Goal: Task Accomplishment & Management: Complete application form

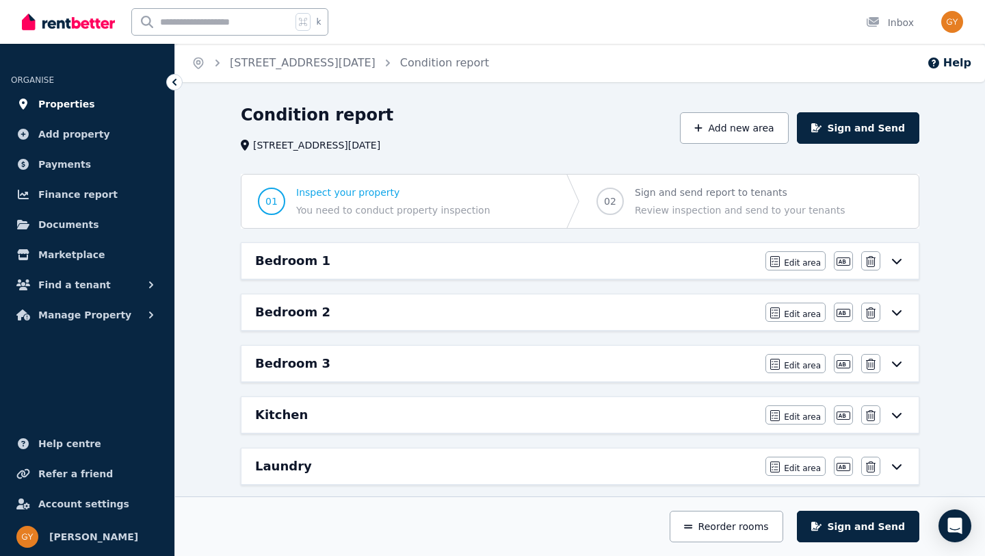
click at [86, 105] on span "Properties" at bounding box center [66, 104] width 57 height 16
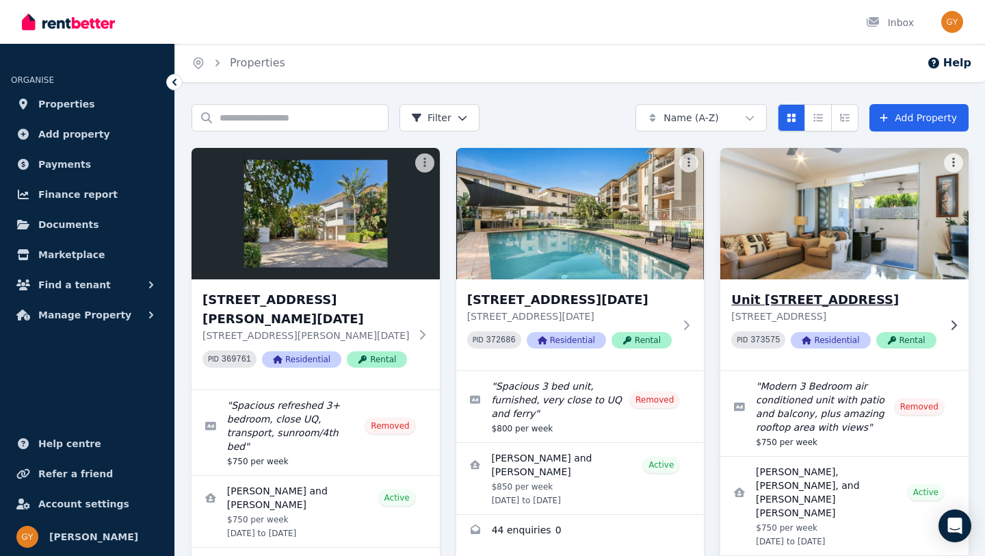
click at [790, 293] on h3 "Unit [STREET_ADDRESS]" at bounding box center [834, 299] width 207 height 19
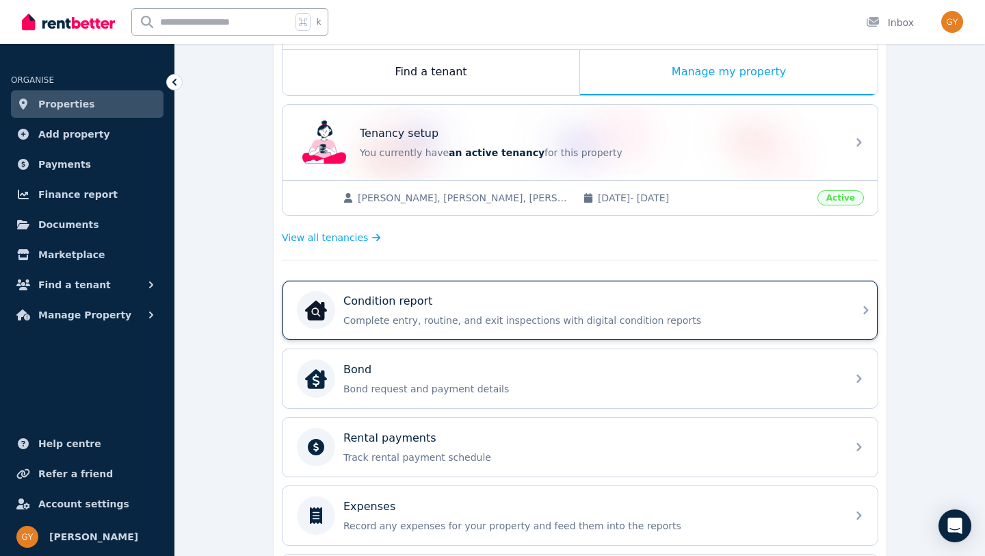
scroll to position [228, 0]
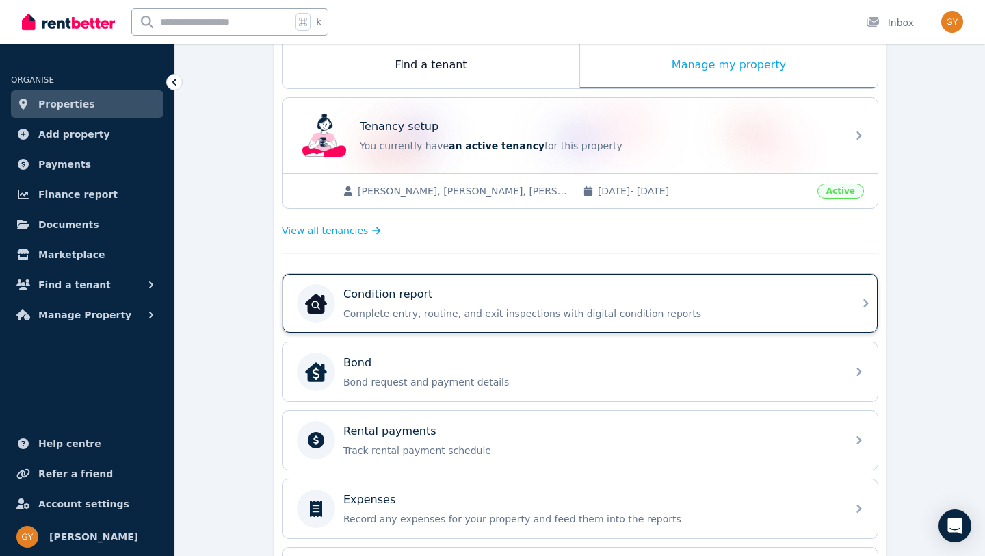
click at [450, 294] on div "Condition report" at bounding box center [590, 294] width 495 height 16
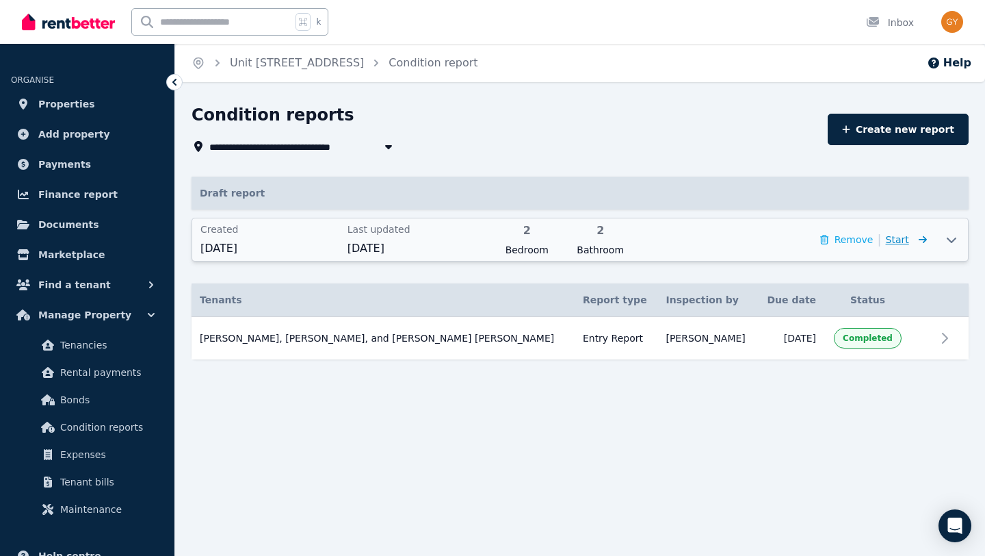
click at [906, 241] on span "Start" at bounding box center [897, 239] width 23 height 11
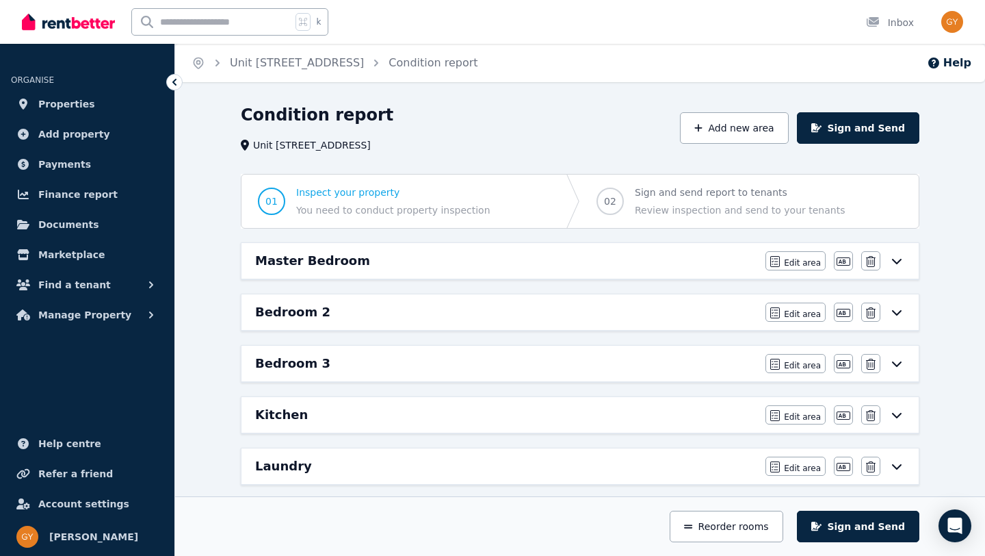
click at [581, 267] on div "Master Bedroom" at bounding box center [506, 260] width 502 height 19
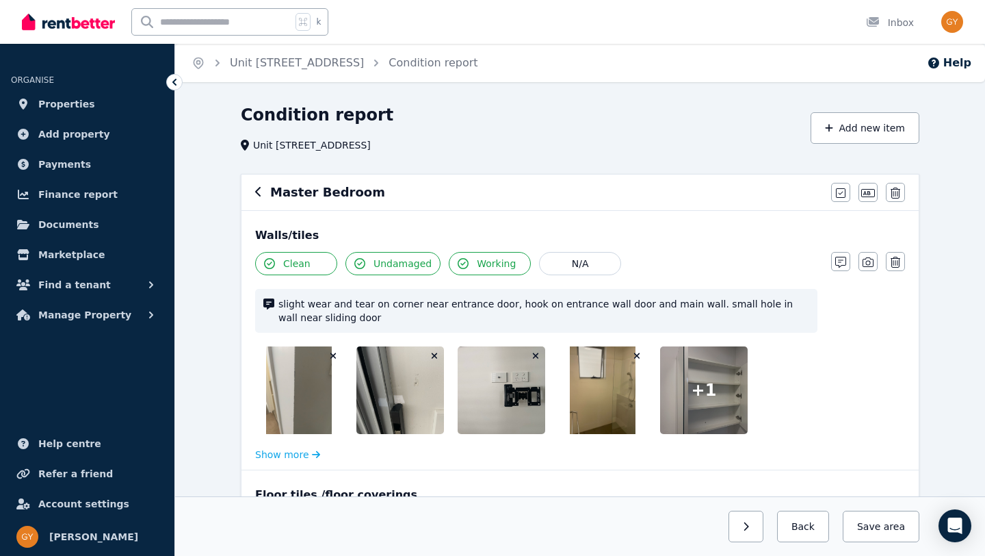
click at [253, 196] on div "Master Bedroom Mark all items as good Edit name Delete" at bounding box center [580, 192] width 677 height 36
click at [255, 194] on icon "button" at bounding box center [258, 191] width 7 height 11
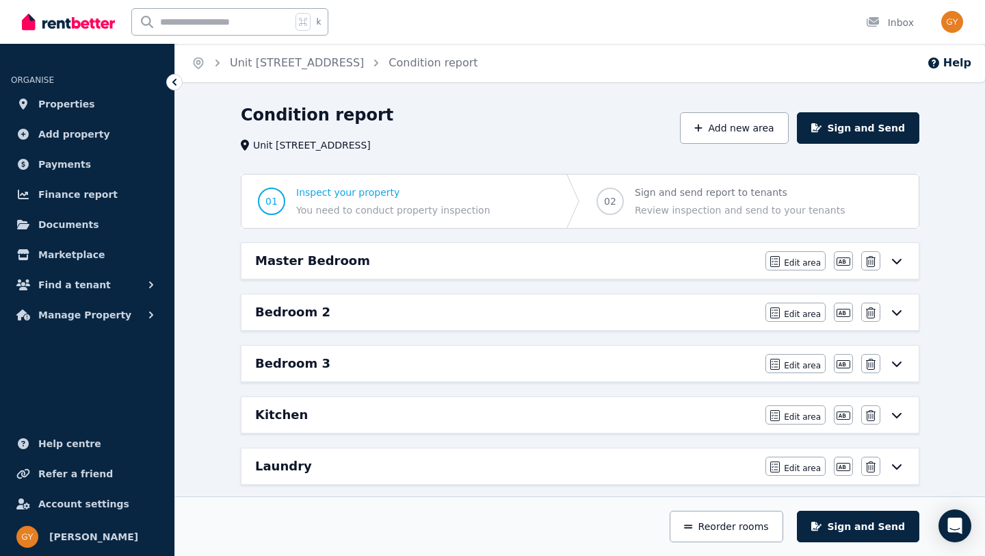
click at [176, 80] on icon at bounding box center [175, 82] width 14 height 14
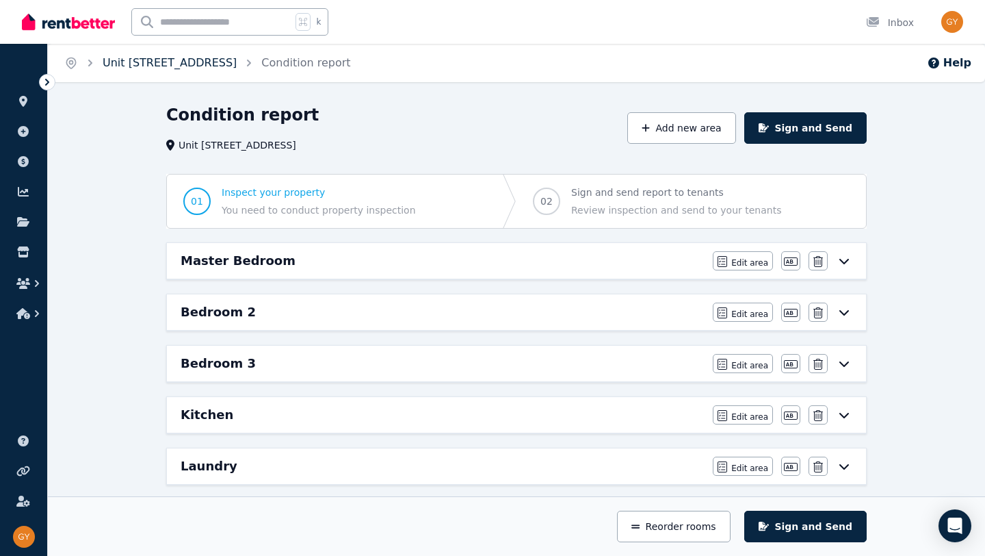
click at [152, 68] on link "Unit [STREET_ADDRESS]" at bounding box center [170, 62] width 134 height 13
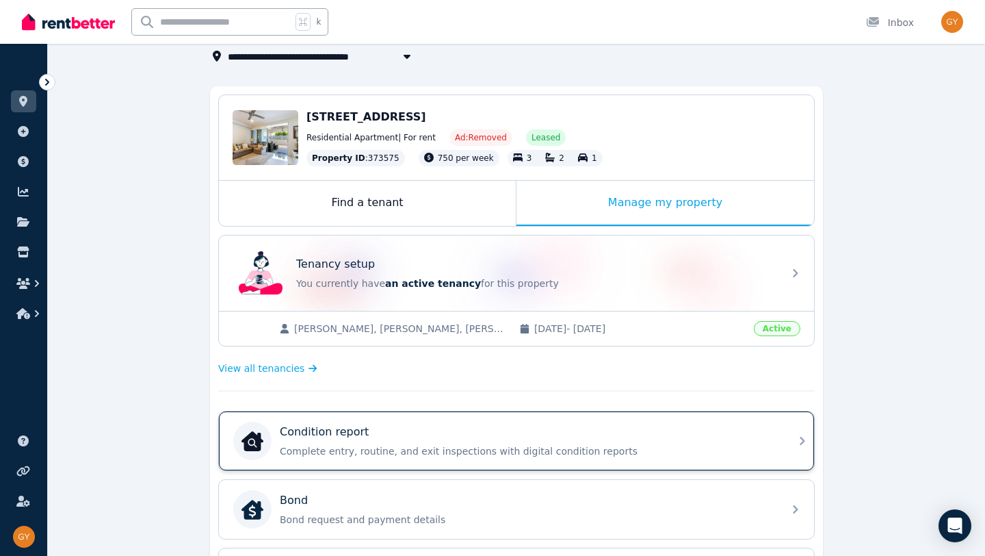
scroll to position [98, 0]
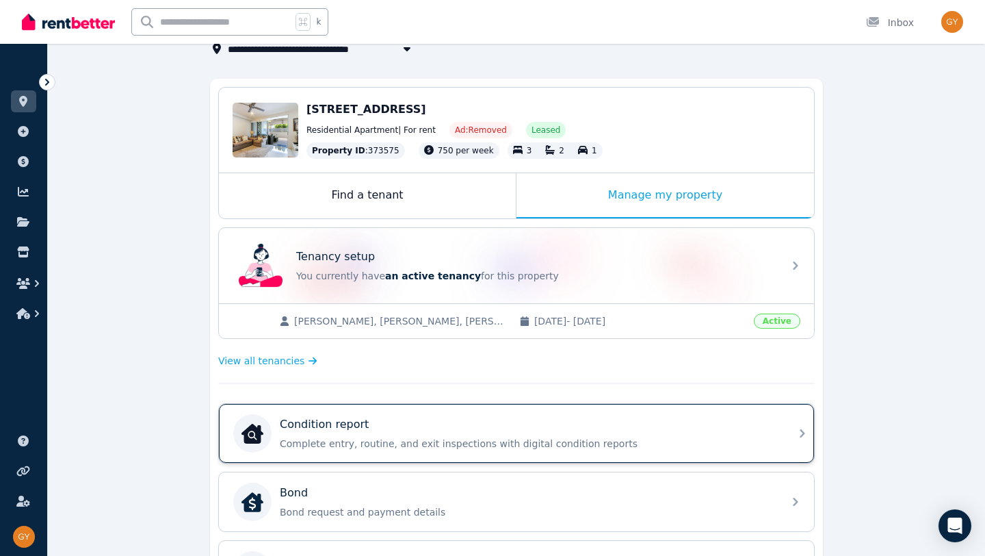
click at [332, 424] on p "Condition report" at bounding box center [324, 424] width 89 height 16
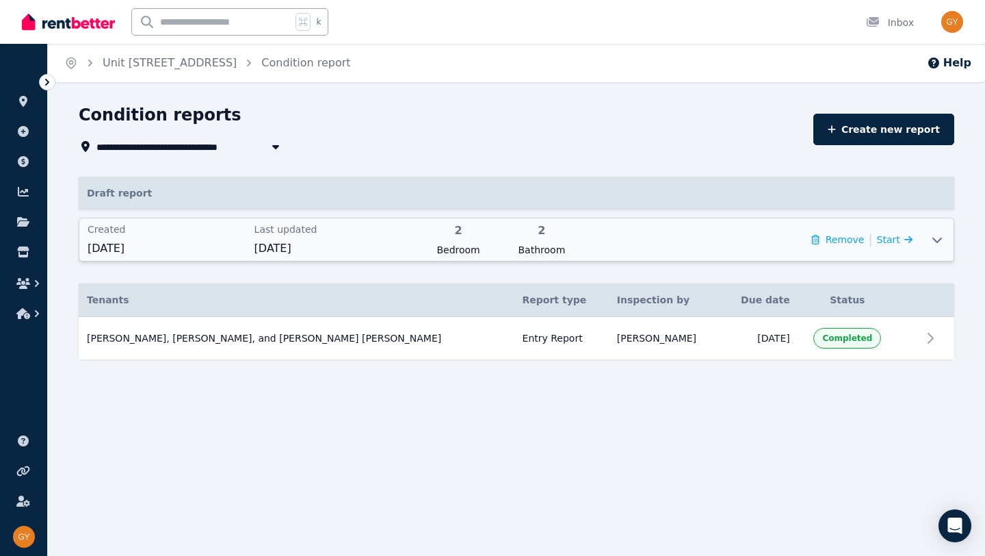
click at [945, 241] on icon at bounding box center [937, 239] width 16 height 11
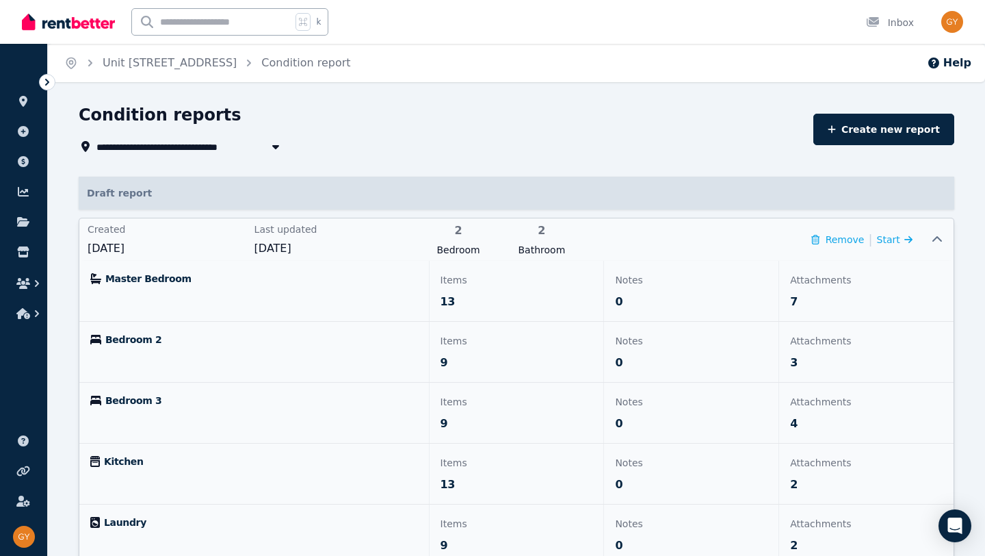
click at [159, 277] on span "Master Bedroom" at bounding box center [148, 279] width 86 height 14
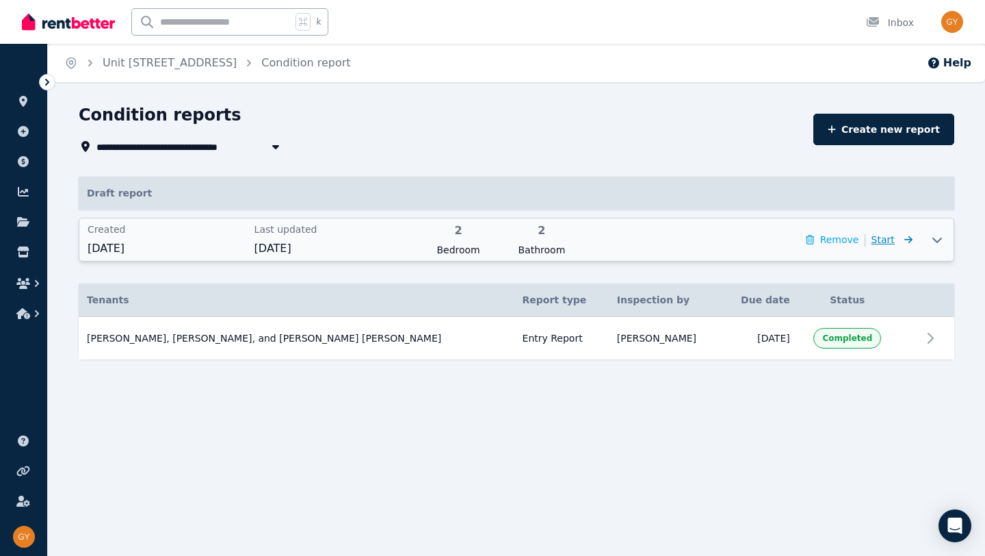
click at [897, 242] on span "Start" at bounding box center [892, 239] width 41 height 16
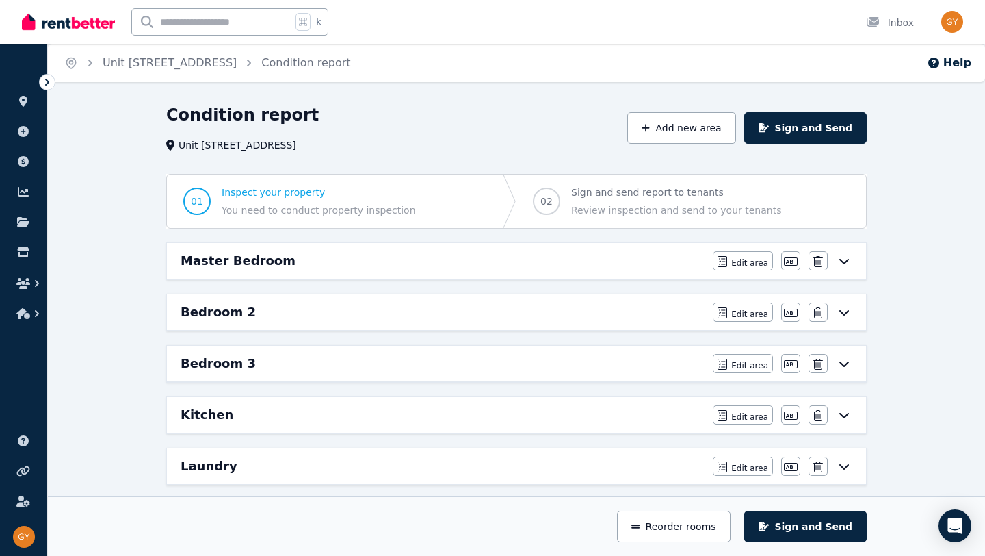
click at [844, 263] on icon at bounding box center [844, 261] width 10 height 5
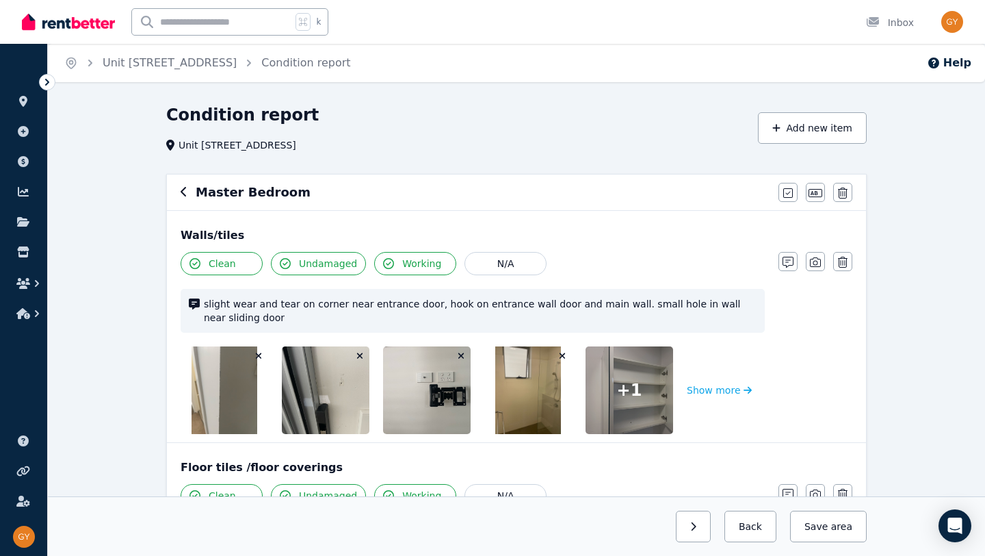
click at [235, 313] on span "slight wear and tear on corner near entrance door, hook on entrance wall door a…" at bounding box center [480, 310] width 553 height 27
click at [785, 263] on icon "button" at bounding box center [788, 262] width 11 height 11
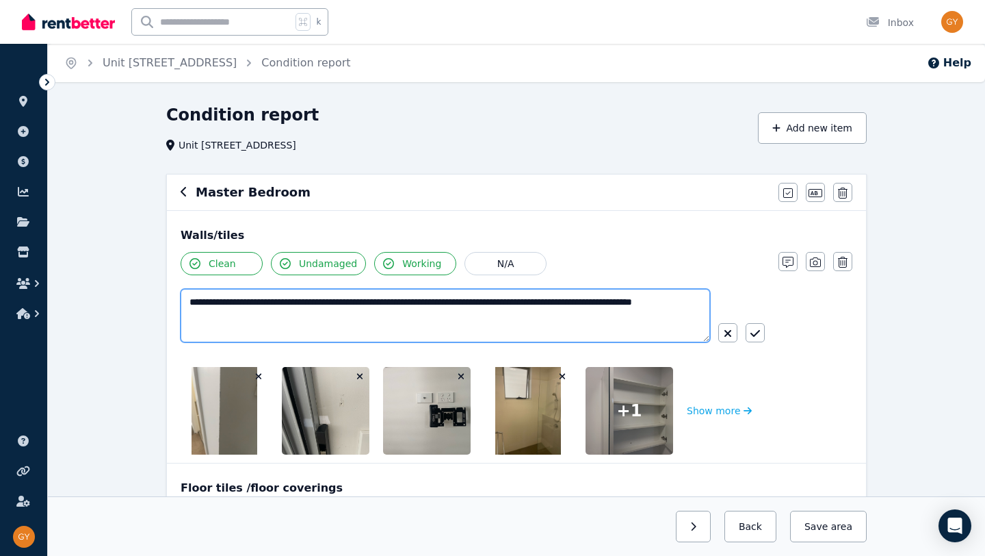
click at [259, 315] on textarea "**********" at bounding box center [446, 315] width 530 height 53
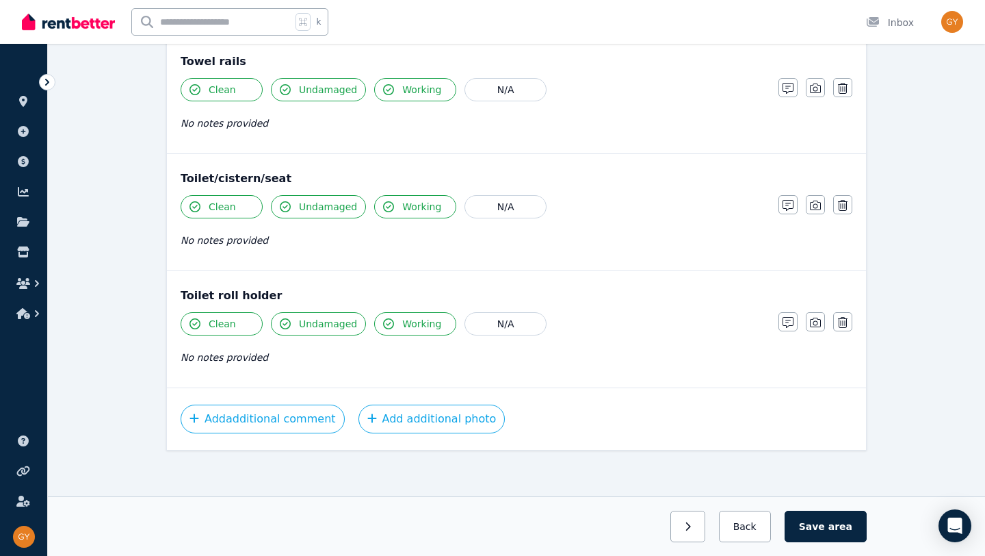
scroll to position [1598, 0]
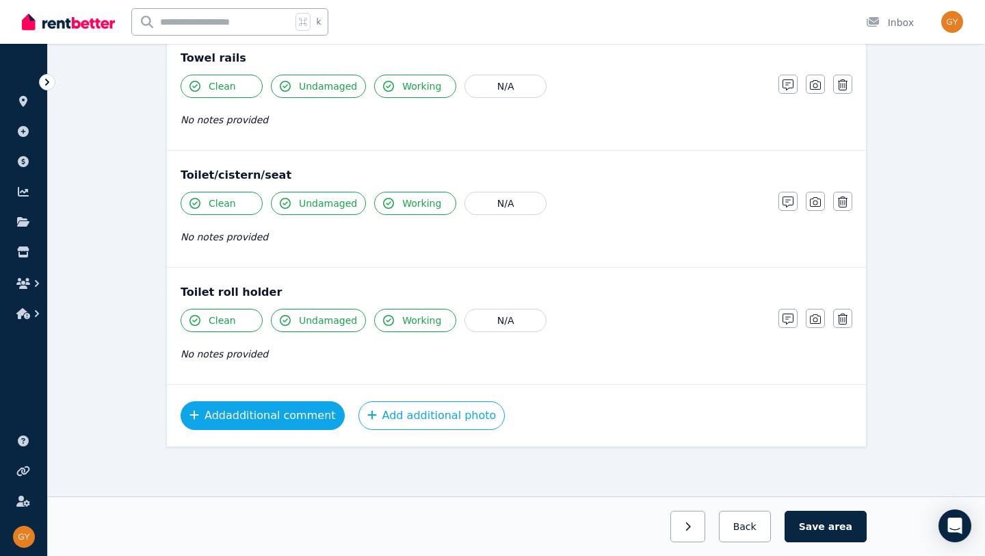
type textarea "**********"
click at [250, 415] on button "Add additional comment" at bounding box center [263, 415] width 164 height 29
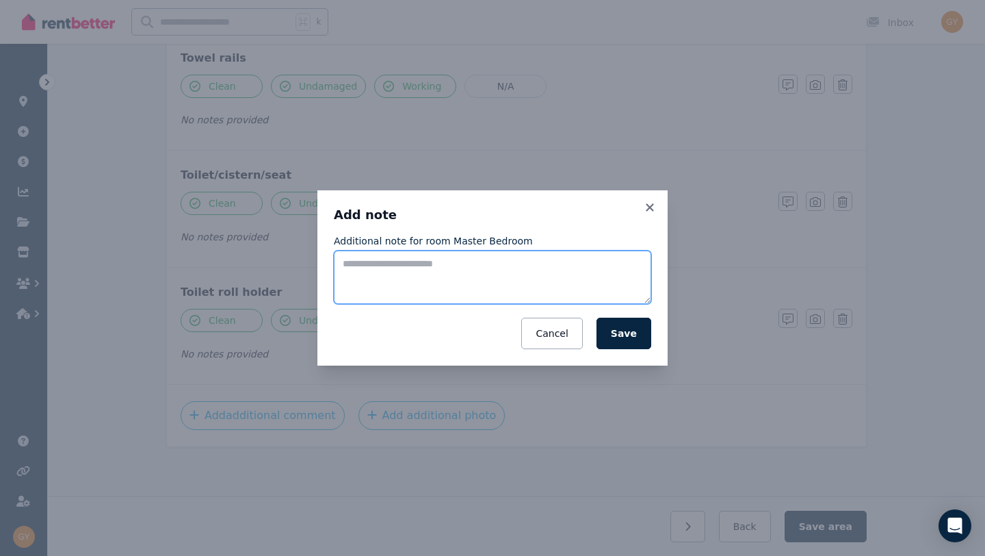
click at [363, 264] on textarea "Additional note for room Master Bedroom" at bounding box center [492, 276] width 317 height 53
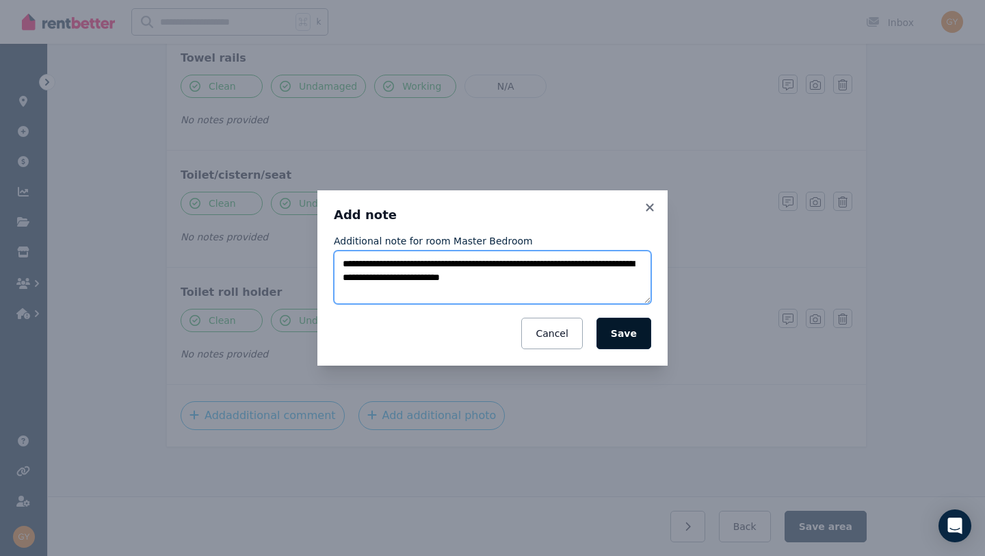
type textarea "**********"
click at [632, 332] on button "Save" at bounding box center [624, 332] width 55 height 31
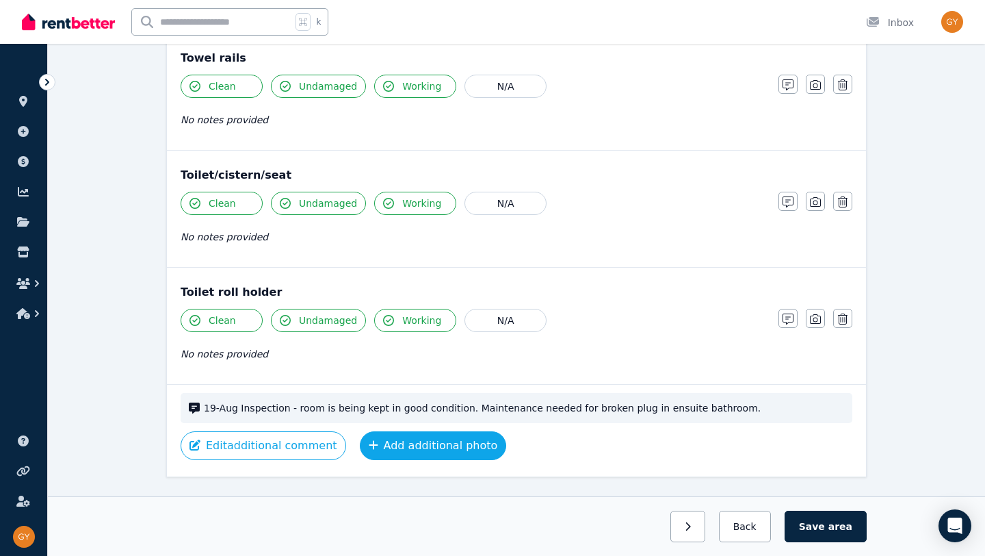
click at [412, 439] on button "Add additional photo" at bounding box center [433, 445] width 147 height 29
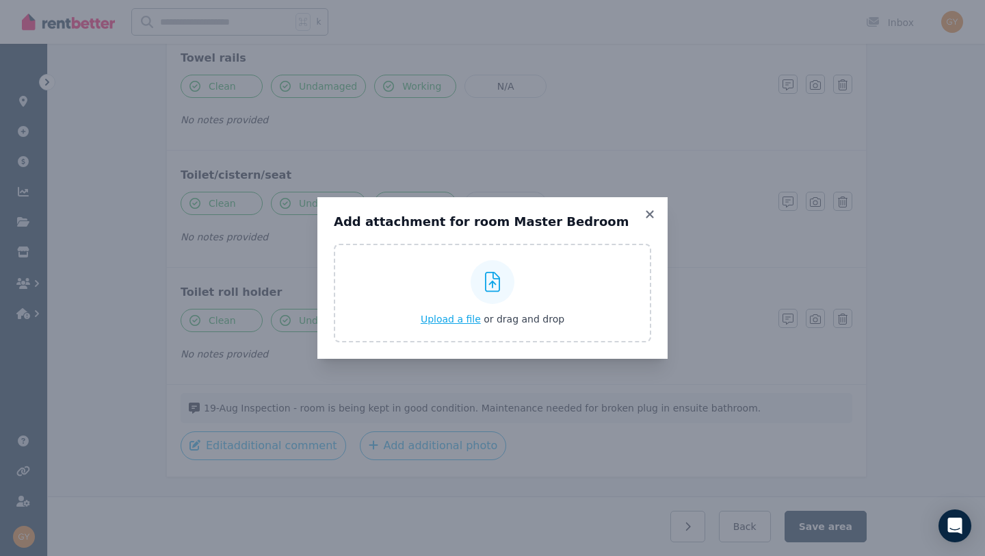
click at [450, 319] on span "Upload a file" at bounding box center [451, 318] width 60 height 11
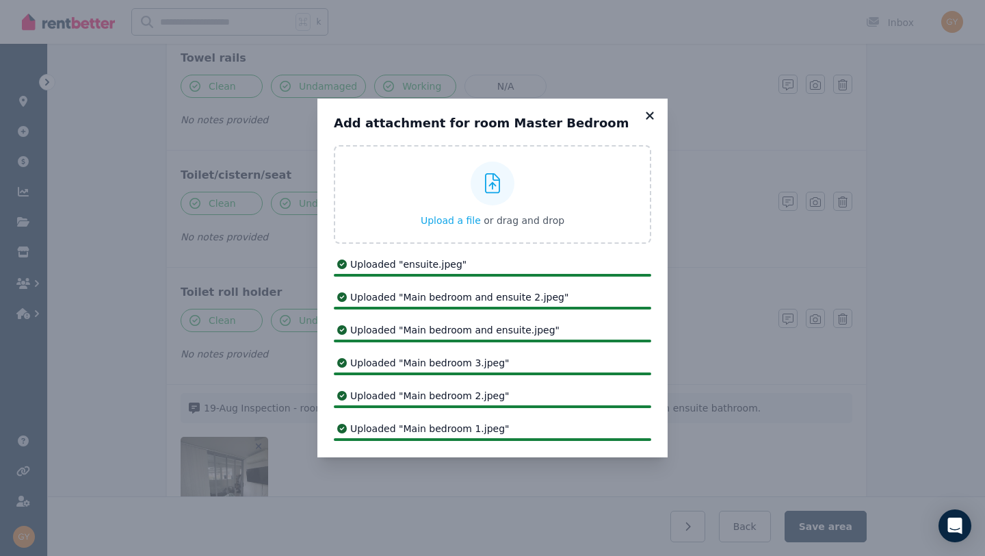
click at [652, 112] on icon at bounding box center [650, 116] width 8 height 8
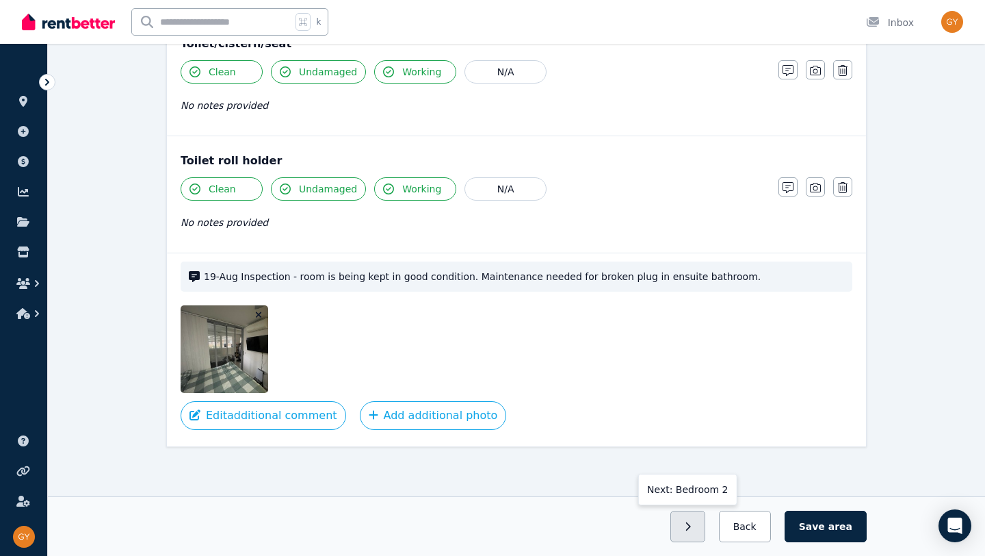
click at [691, 526] on icon "button" at bounding box center [688, 526] width 6 height 10
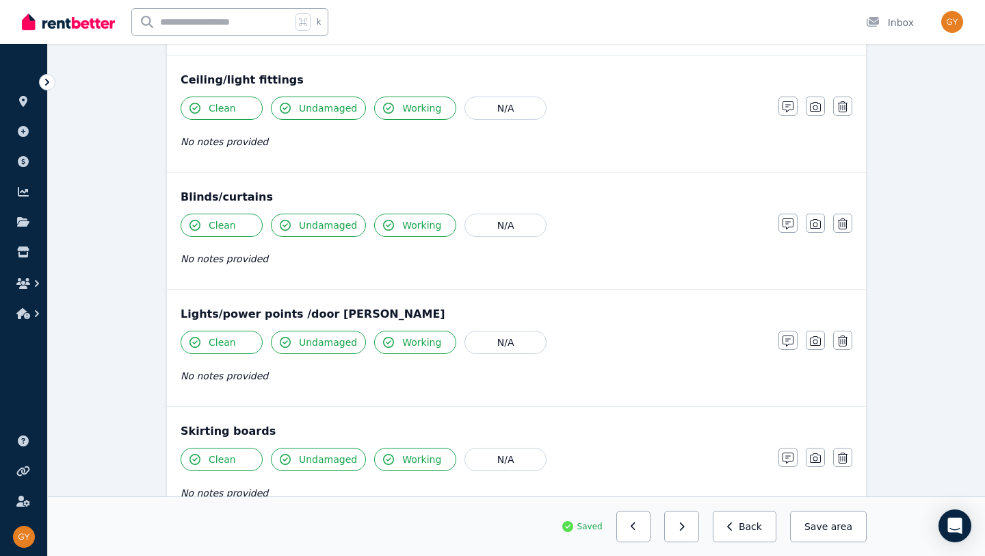
scroll to position [980, 0]
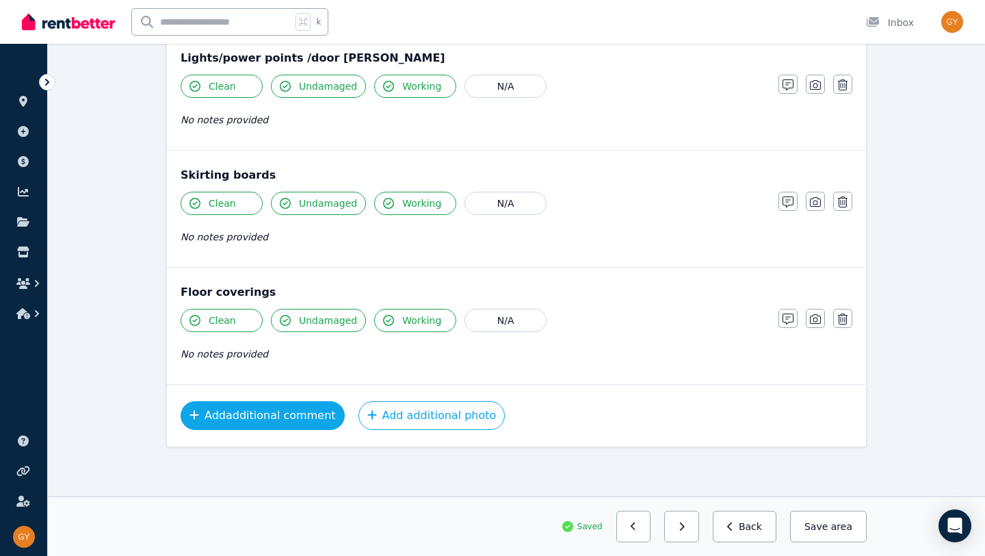
click at [281, 415] on button "Add additional comment" at bounding box center [263, 415] width 164 height 29
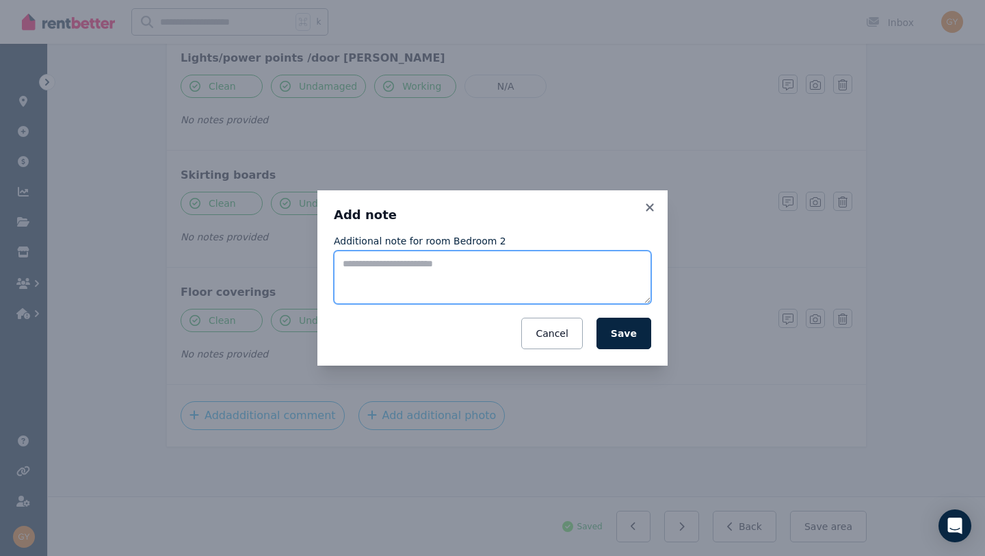
click at [379, 265] on textarea "Additional note for room Bedroom 2" at bounding box center [492, 276] width 317 height 53
type textarea "**********"
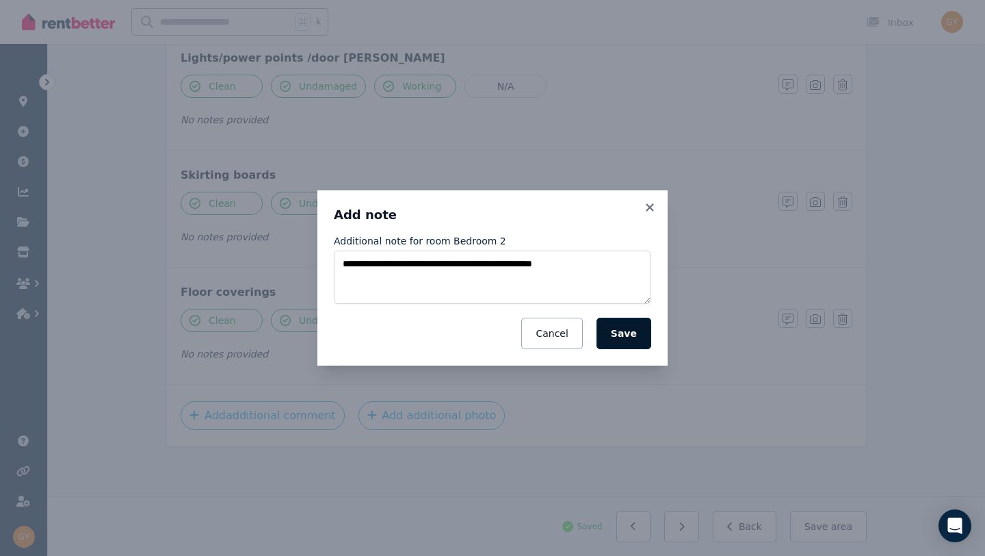
click at [634, 339] on button "Save" at bounding box center [624, 332] width 55 height 31
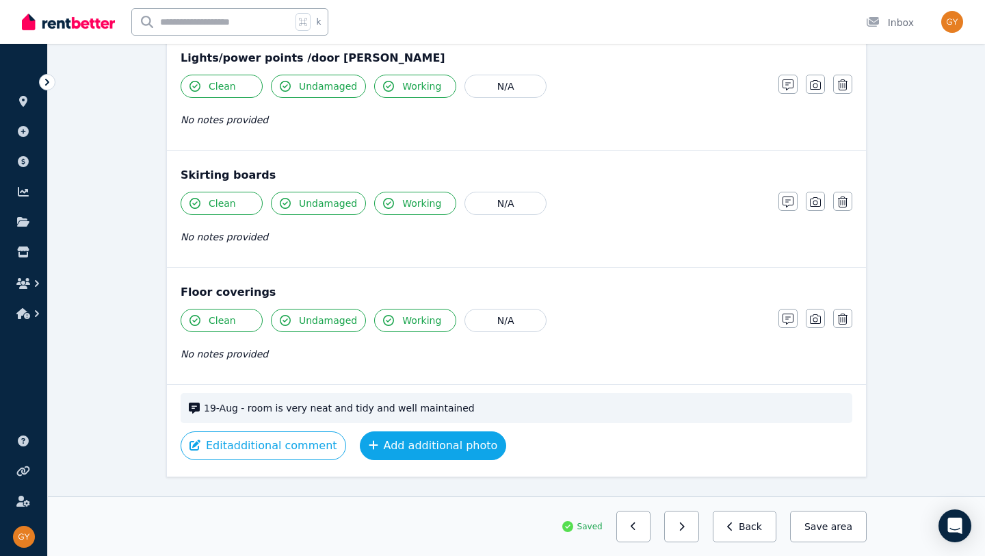
click at [395, 445] on button "Add additional photo" at bounding box center [433, 445] width 147 height 29
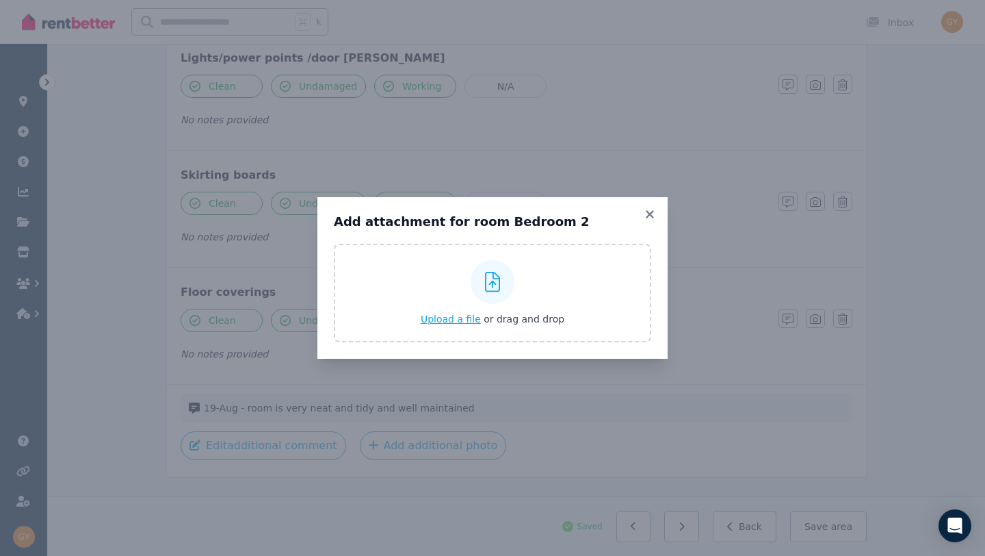
click at [433, 317] on span "Upload a file" at bounding box center [451, 318] width 60 height 11
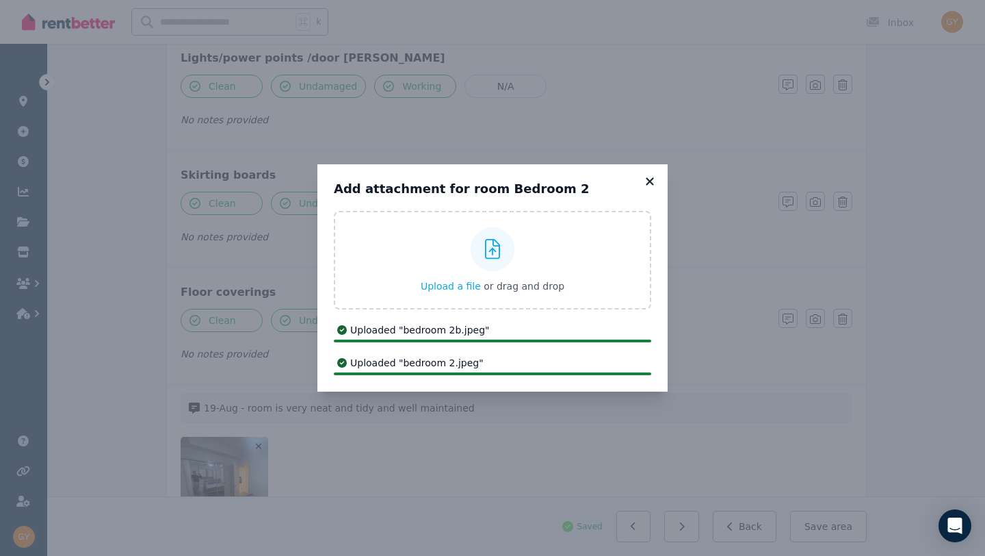
click at [649, 180] on icon at bounding box center [650, 181] width 8 height 8
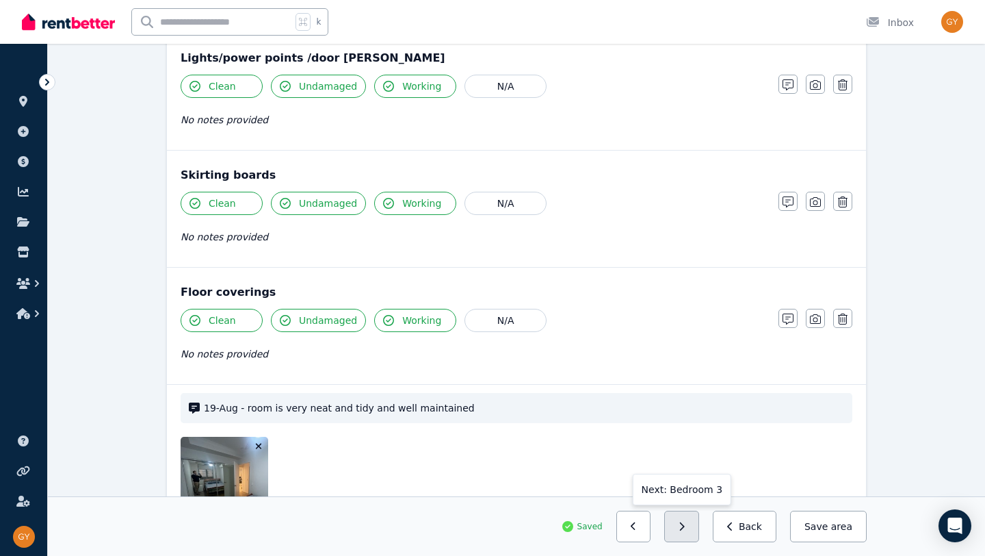
click at [692, 522] on button "button" at bounding box center [681, 525] width 35 height 31
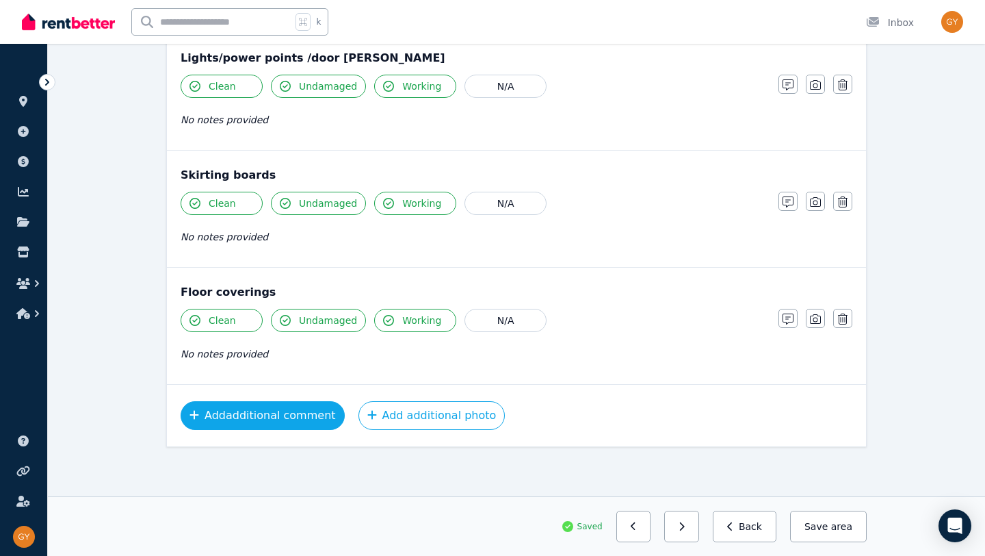
click at [255, 421] on button "Add additional comment" at bounding box center [263, 415] width 164 height 29
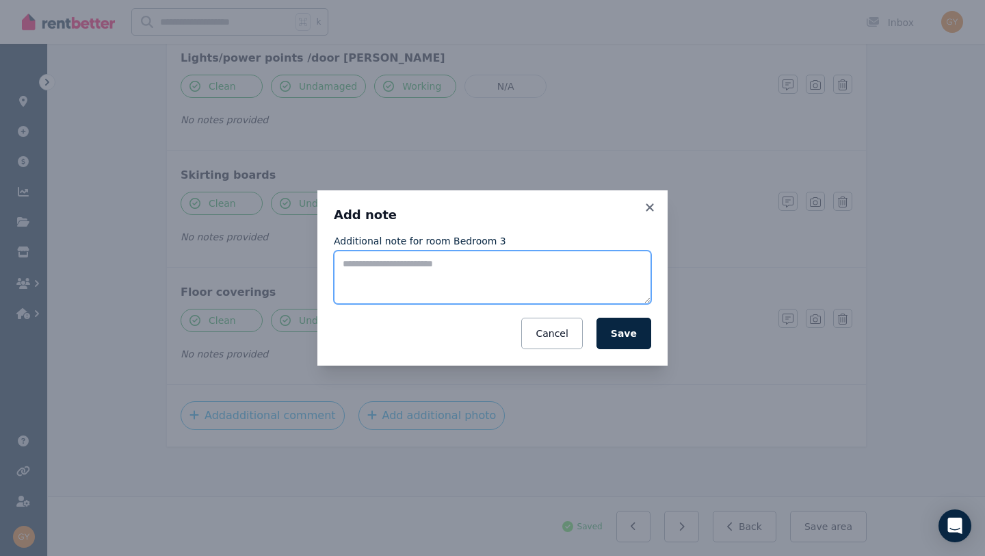
click at [352, 263] on textarea "Additional note for room Bedroom 3" at bounding box center [492, 276] width 317 height 53
type textarea "**********"
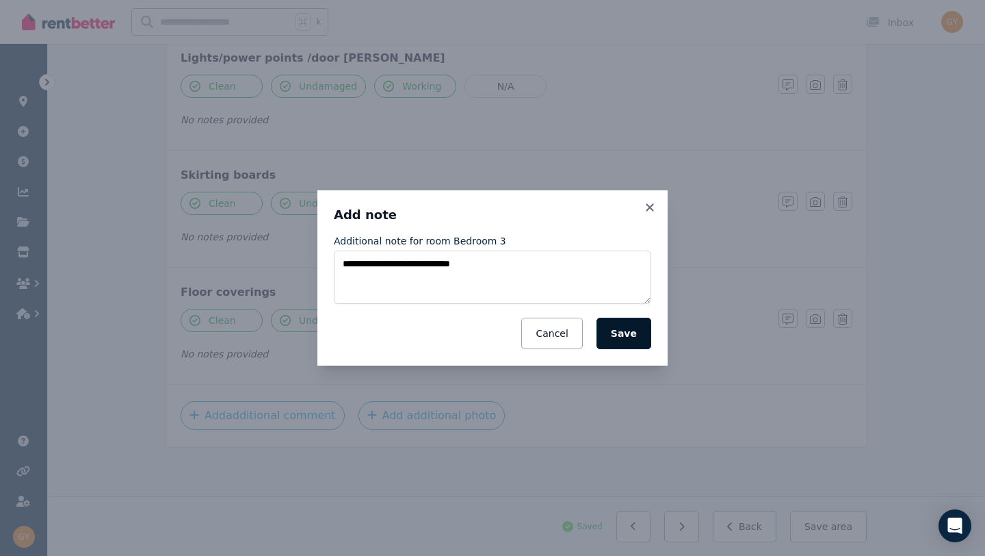
click at [625, 333] on button "Save" at bounding box center [624, 332] width 55 height 31
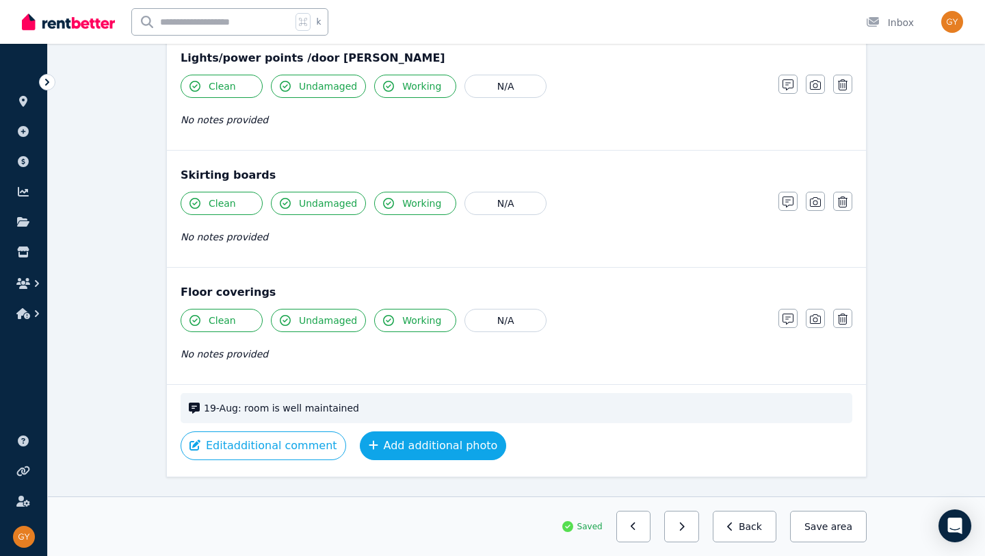
click at [394, 443] on button "Add additional photo" at bounding box center [433, 445] width 147 height 29
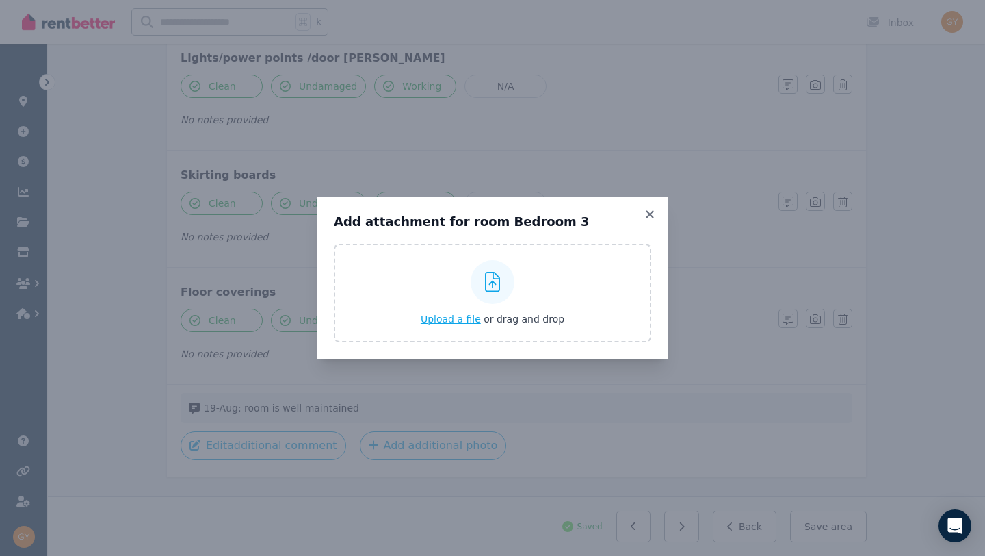
click at [443, 323] on span "Upload a file" at bounding box center [451, 318] width 60 height 11
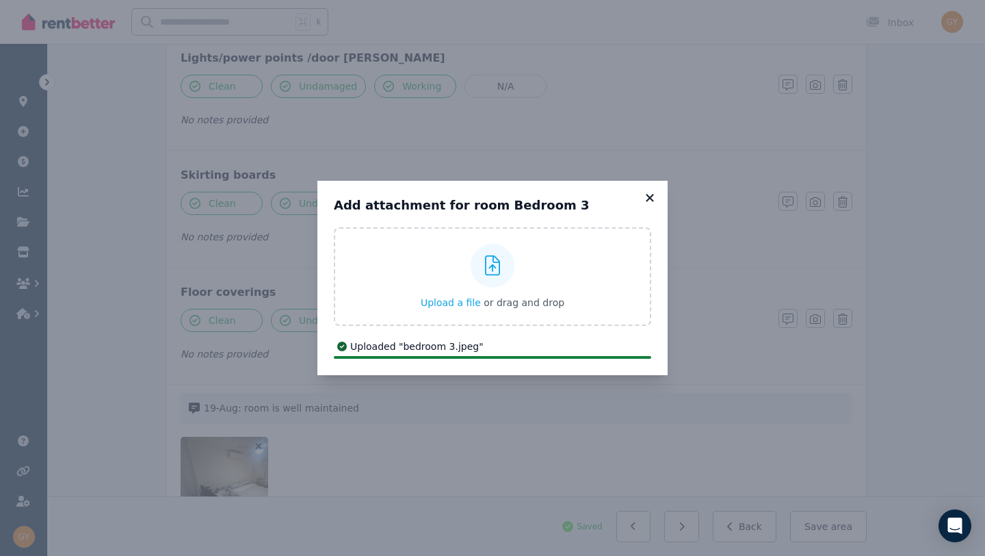
click at [651, 196] on icon at bounding box center [650, 198] width 8 height 8
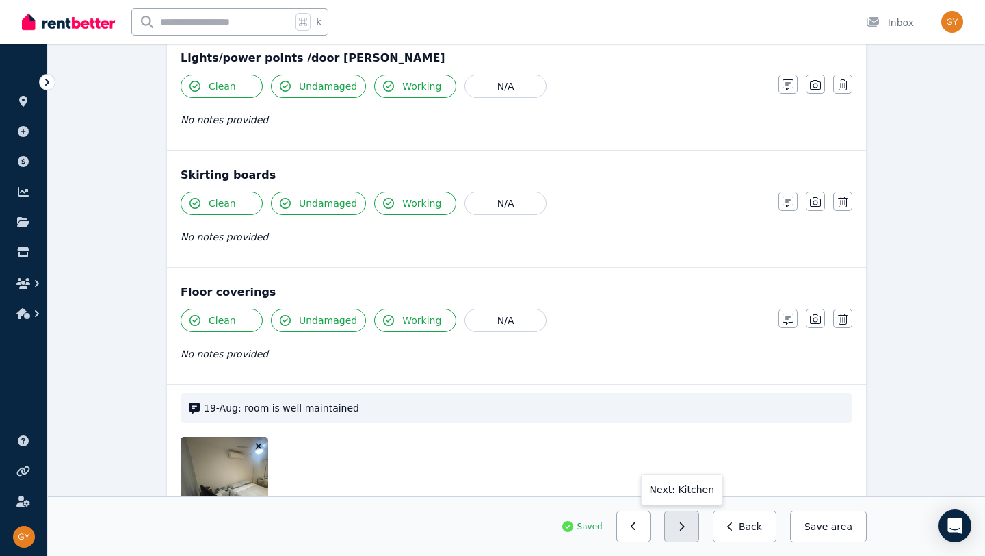
click at [688, 532] on button "button" at bounding box center [681, 525] width 35 height 31
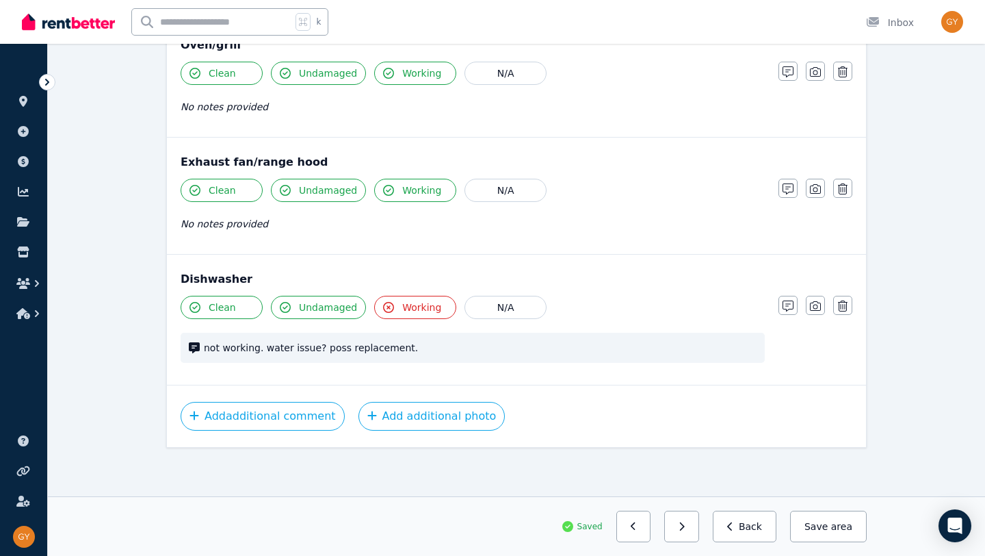
scroll to position [1448, 0]
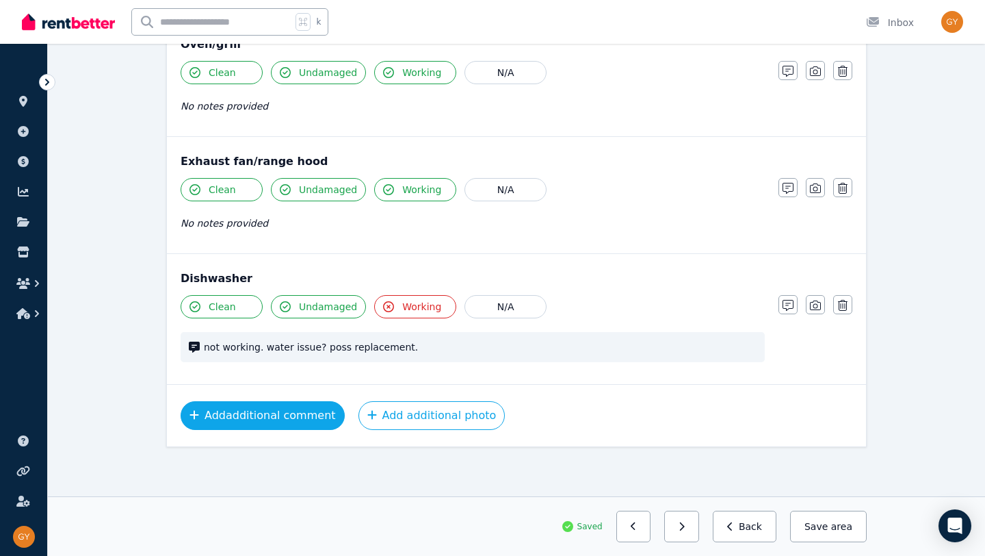
click at [264, 413] on button "Add additional comment" at bounding box center [263, 415] width 164 height 29
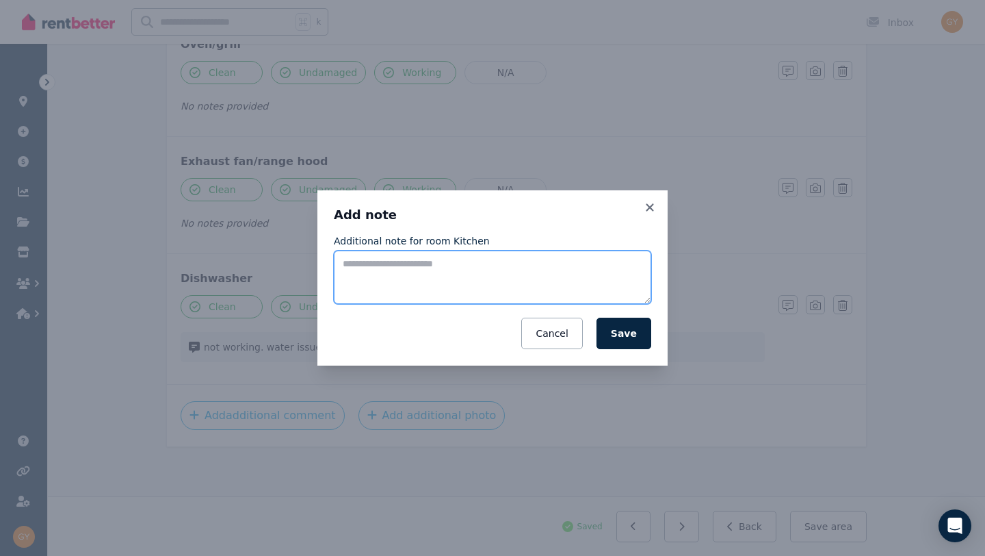
click at [378, 267] on textarea "Additional note for room Kitchen" at bounding box center [492, 276] width 317 height 53
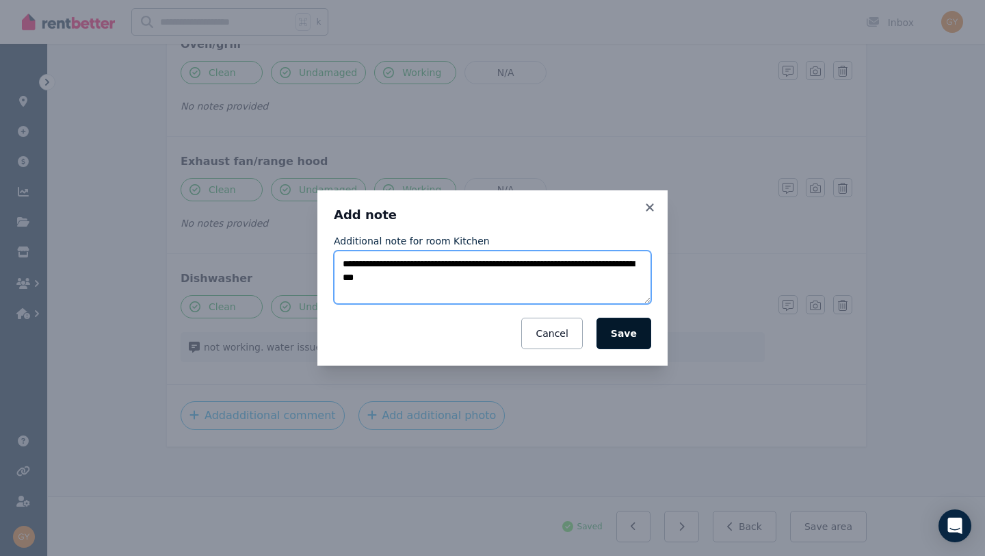
type textarea "**********"
click at [634, 331] on button "Save" at bounding box center [624, 332] width 55 height 31
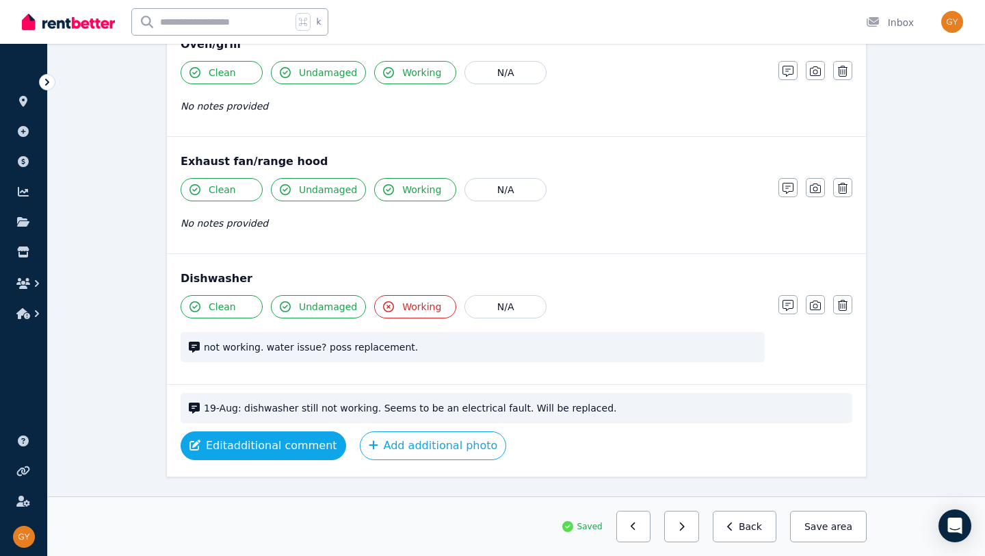
click at [276, 445] on button "Edit additional comment" at bounding box center [264, 445] width 166 height 29
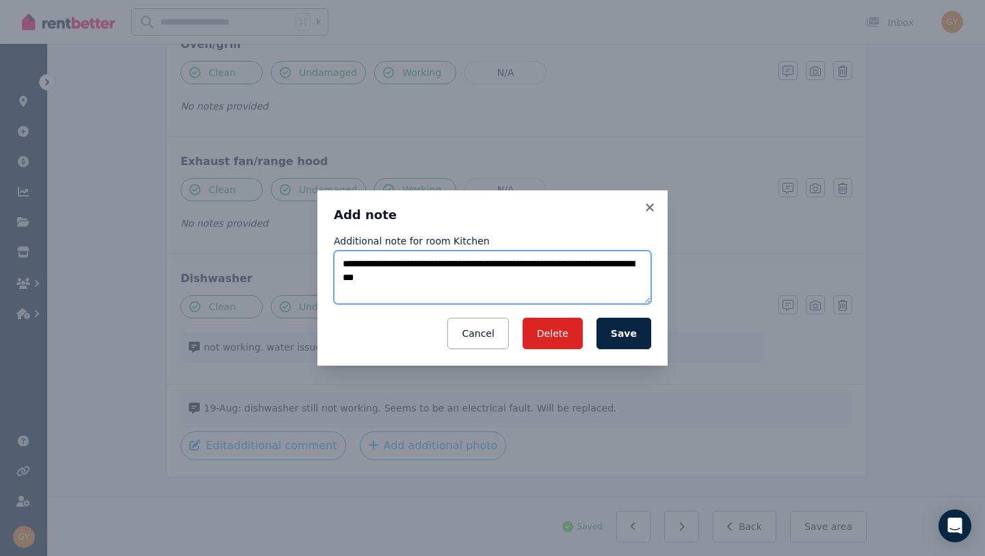
click at [456, 277] on textarea "**********" at bounding box center [492, 276] width 317 height 53
type textarea "**********"
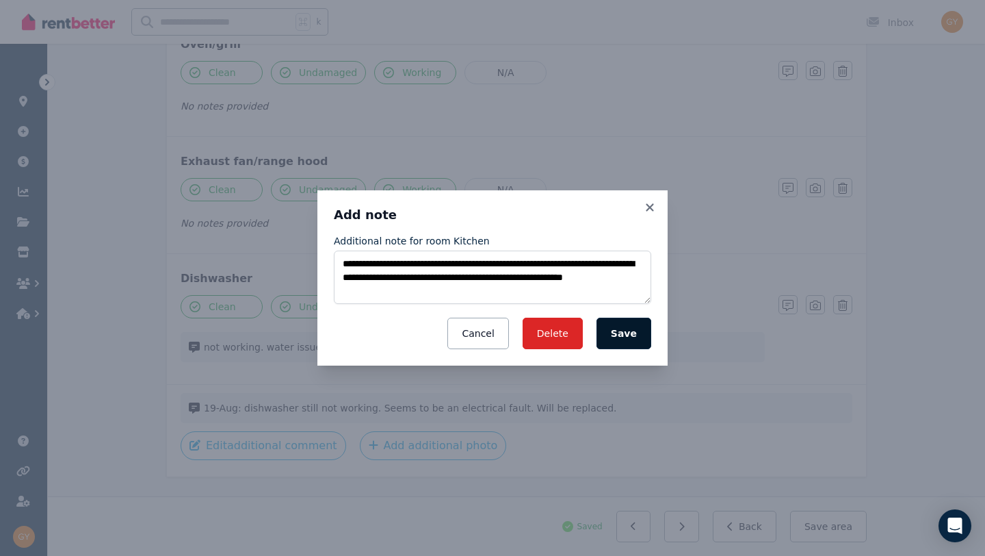
click at [624, 333] on button "Save" at bounding box center [624, 332] width 55 height 31
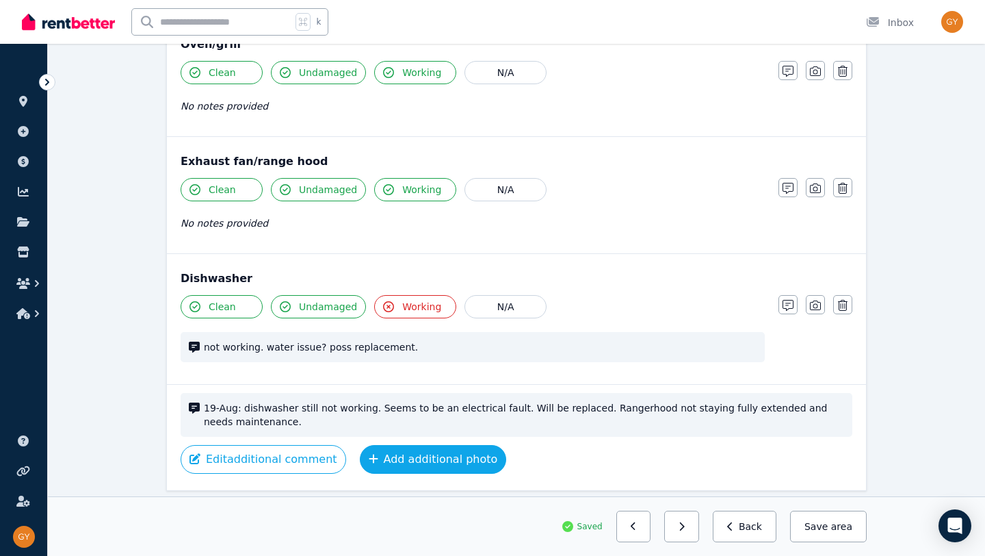
click at [415, 463] on button "Add additional photo" at bounding box center [433, 459] width 147 height 29
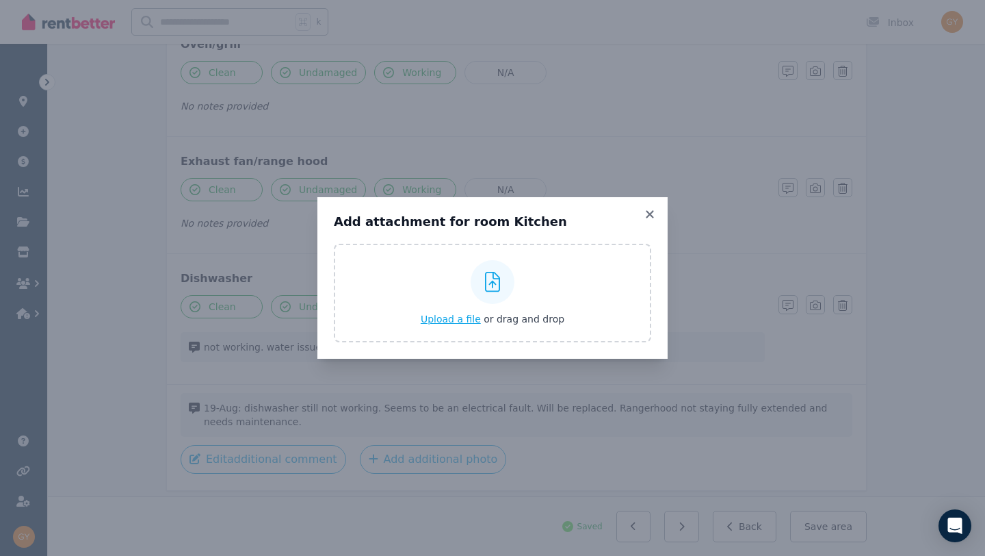
click at [454, 315] on span "Upload a file" at bounding box center [451, 318] width 60 height 11
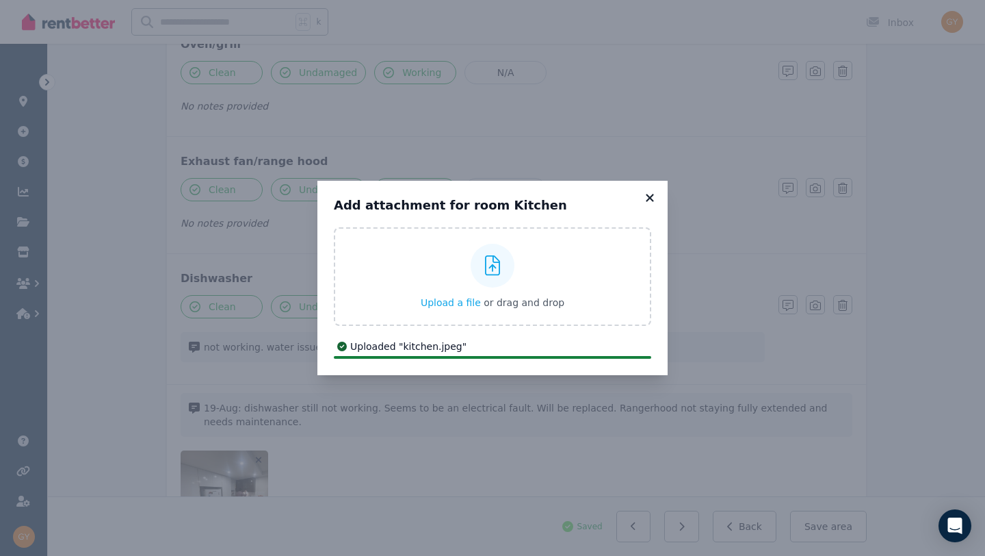
click at [652, 193] on icon at bounding box center [650, 198] width 14 height 12
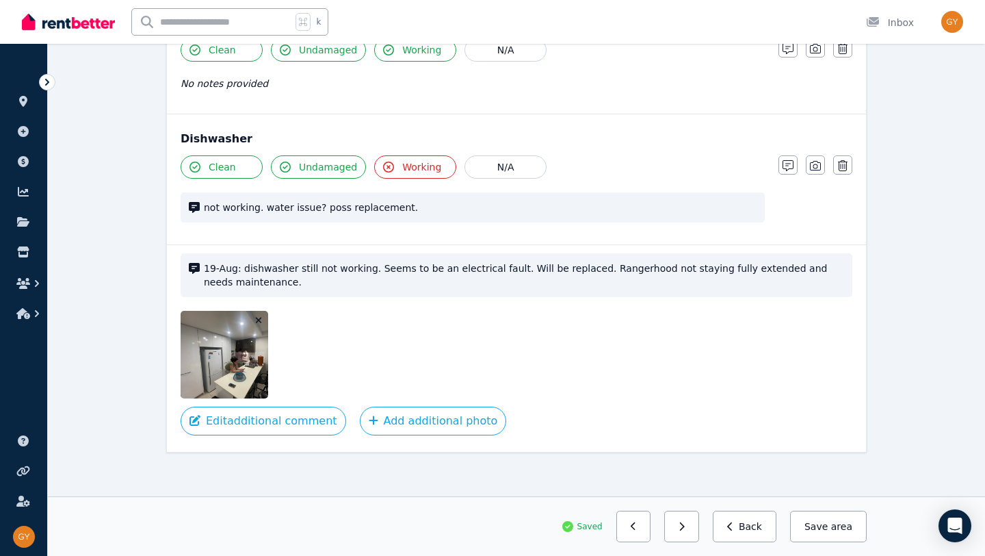
scroll to position [1593, 0]
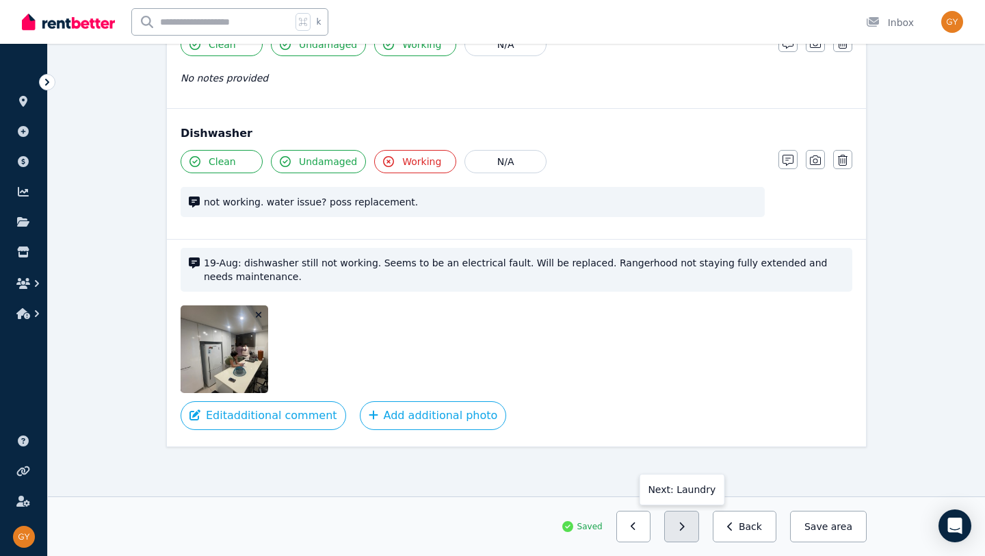
click at [685, 526] on icon "button" at bounding box center [682, 526] width 6 height 10
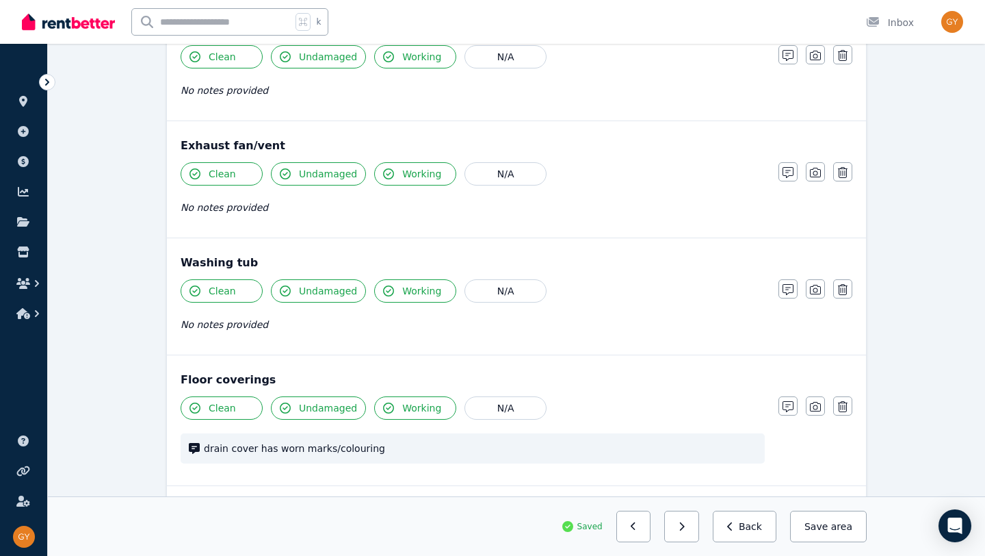
scroll to position [980, 0]
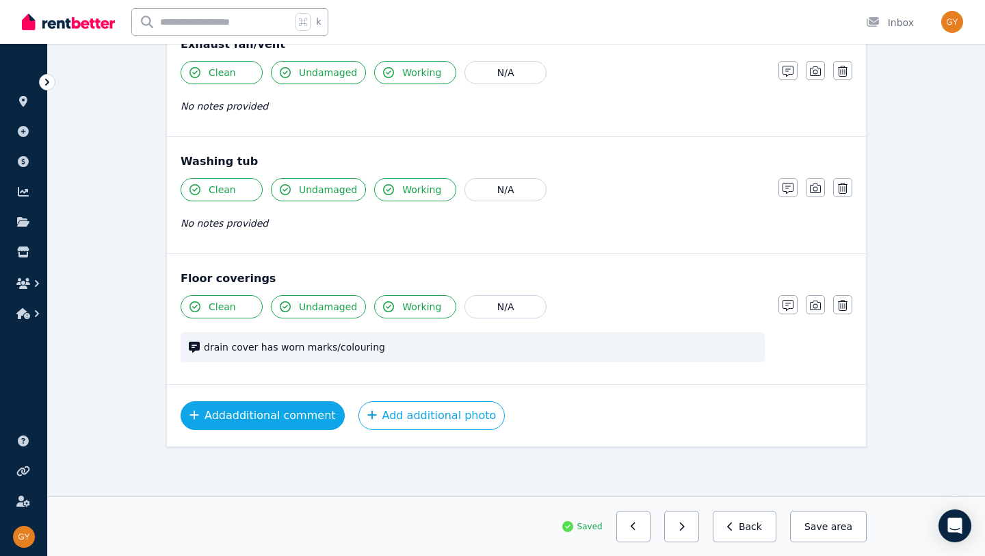
click at [246, 415] on button "Add additional comment" at bounding box center [263, 415] width 164 height 29
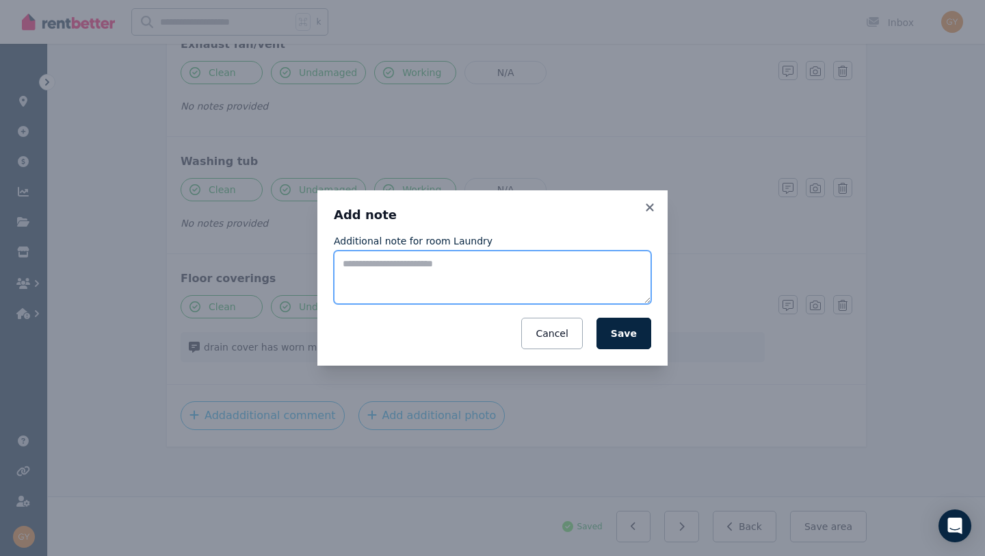
click at [359, 265] on textarea "Additional note for room Laundry" at bounding box center [492, 276] width 317 height 53
type textarea "**********"
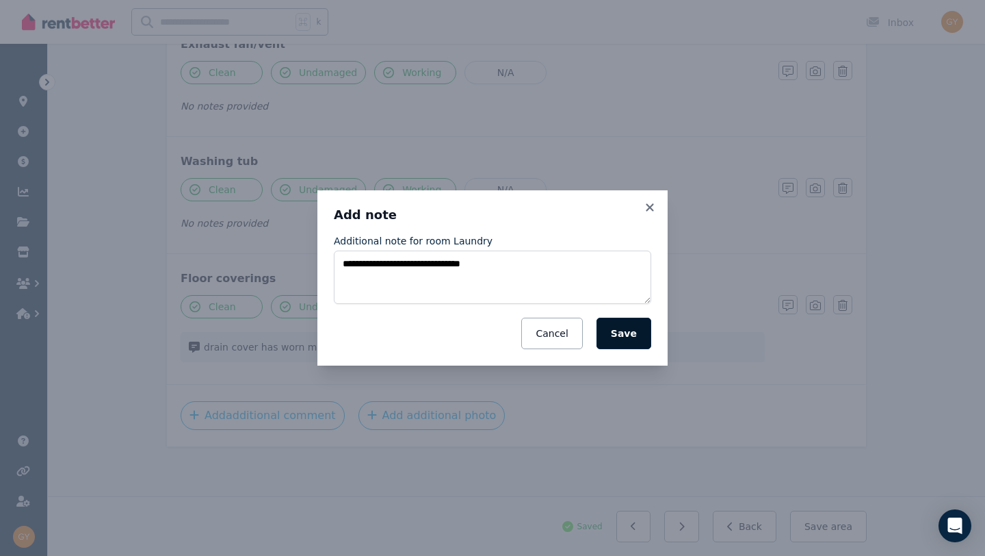
click at [628, 336] on button "Save" at bounding box center [624, 332] width 55 height 31
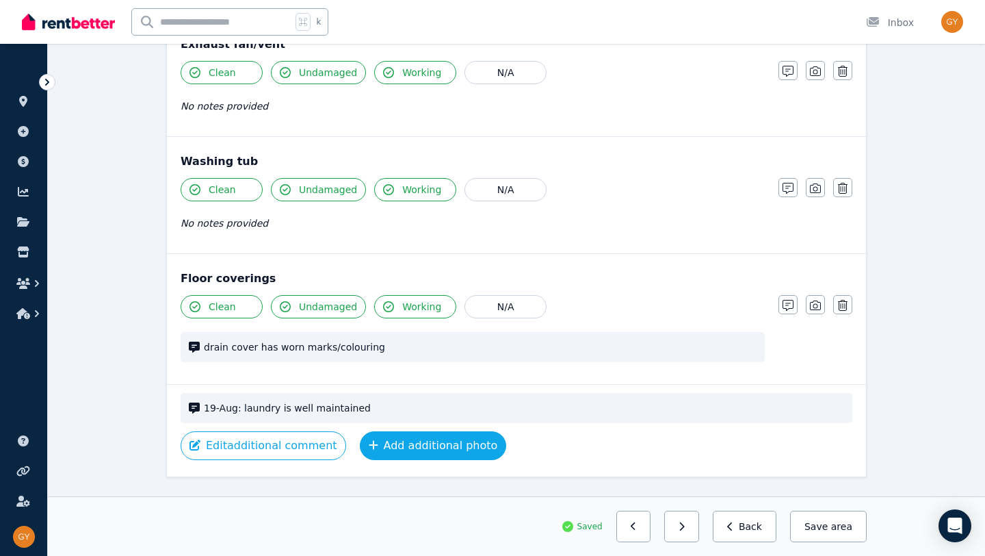
click at [413, 452] on button "Add additional photo" at bounding box center [433, 445] width 147 height 29
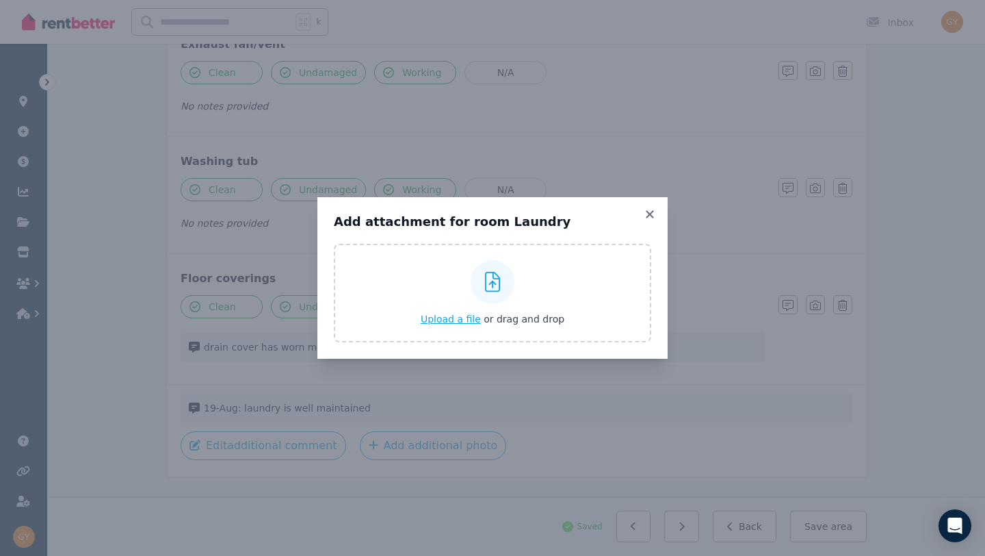
click at [446, 322] on span "Upload a file" at bounding box center [451, 318] width 60 height 11
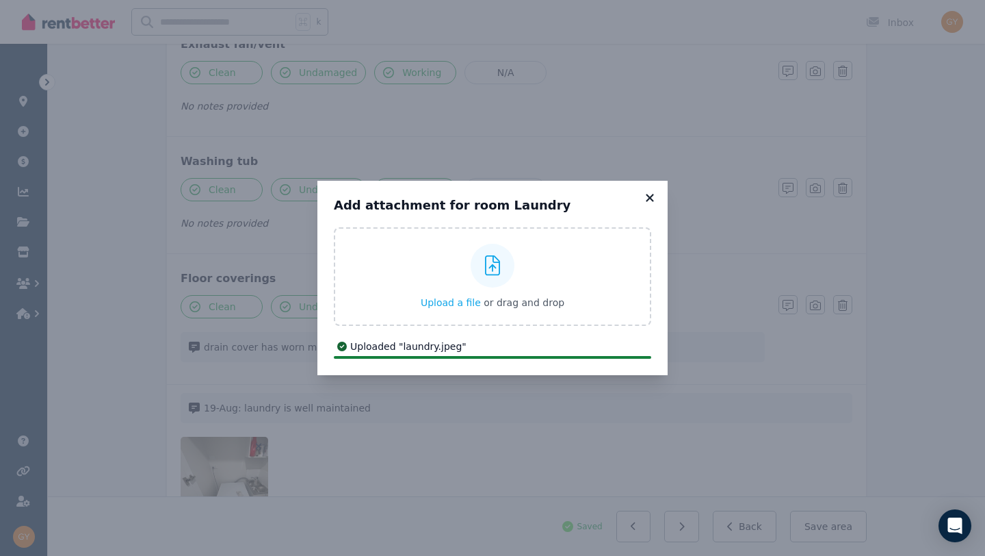
click at [651, 198] on icon at bounding box center [650, 198] width 8 height 8
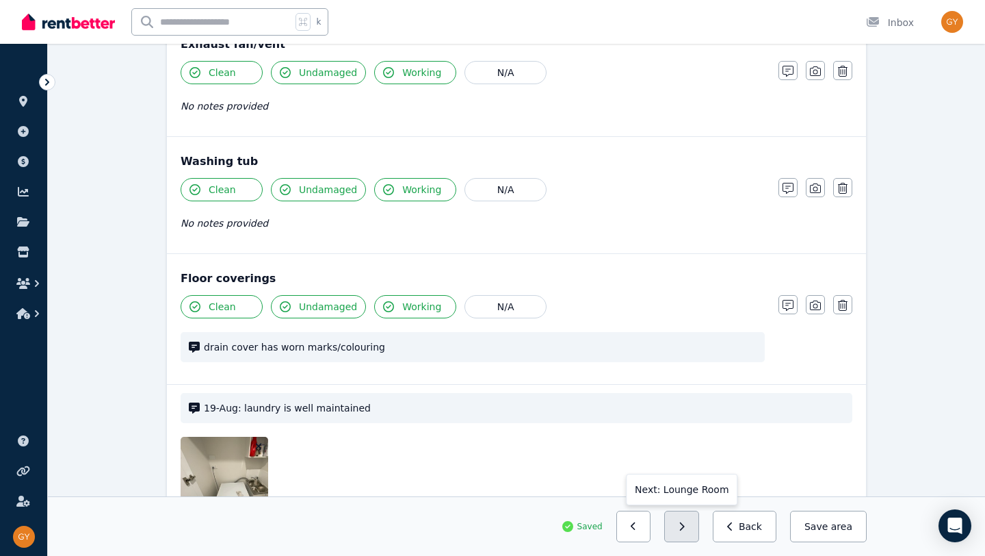
click at [685, 522] on icon "button" at bounding box center [682, 526] width 6 height 10
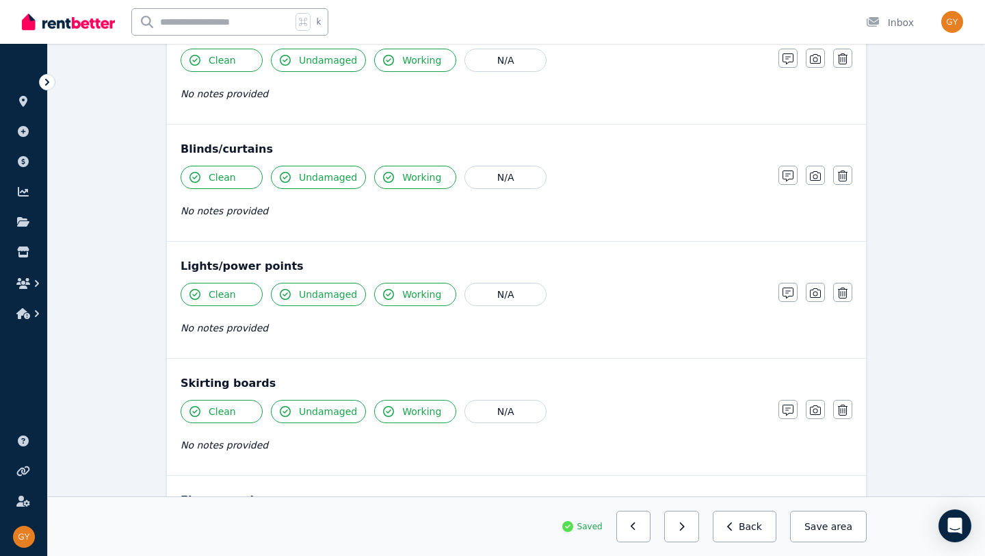
scroll to position [863, 0]
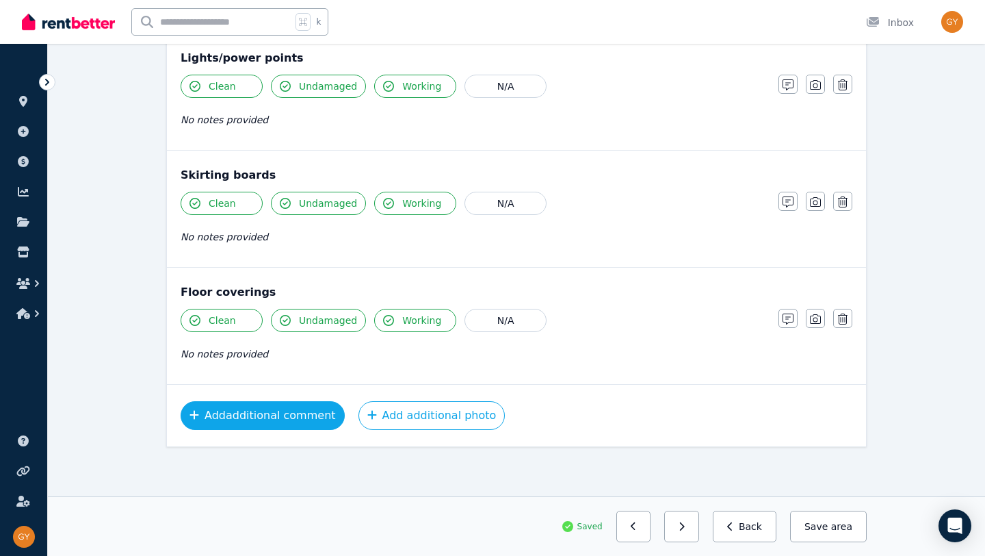
click at [266, 410] on button "Add additional comment" at bounding box center [263, 415] width 164 height 29
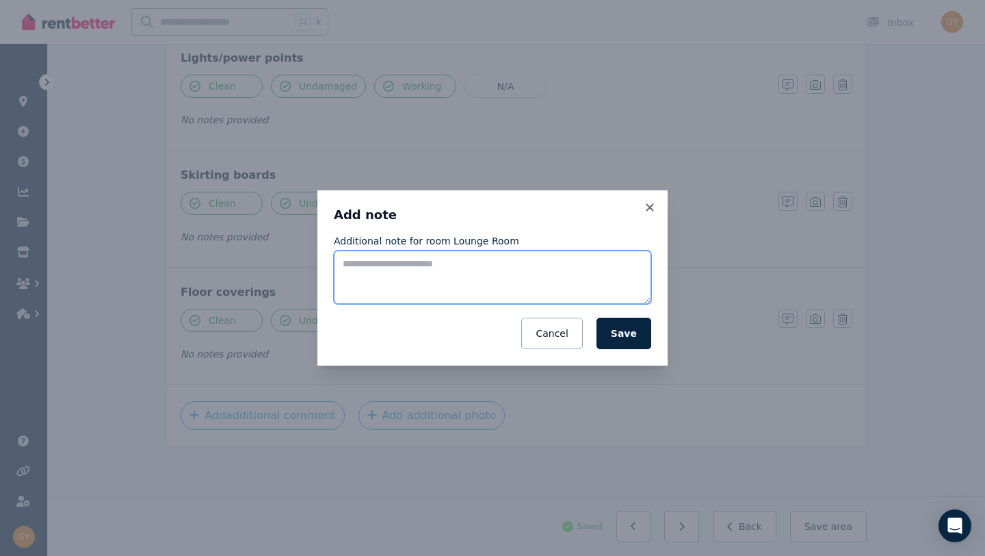
click at [355, 259] on textarea "Additional note for room Lounge Room" at bounding box center [492, 276] width 317 height 53
type textarea "**********"
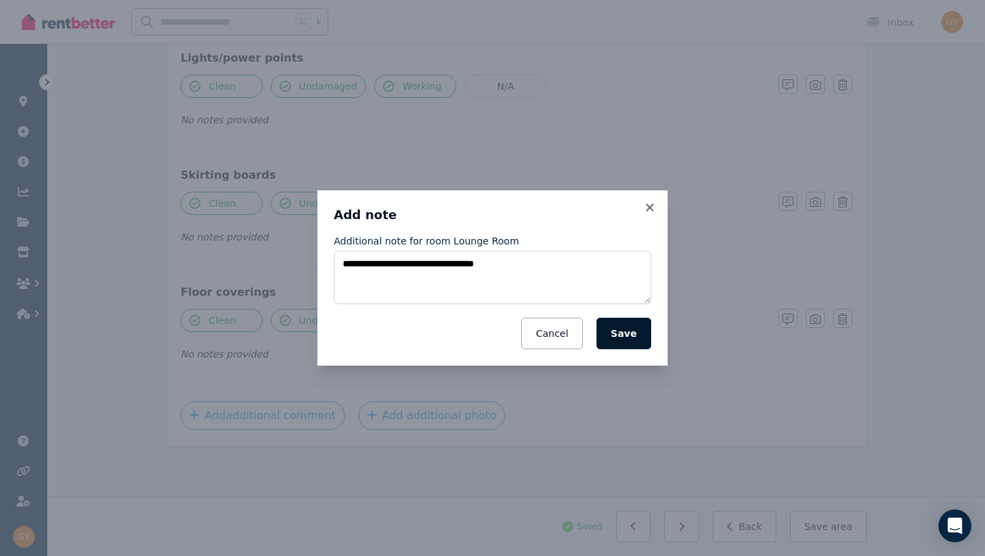
click at [625, 331] on button "Save" at bounding box center [624, 332] width 55 height 31
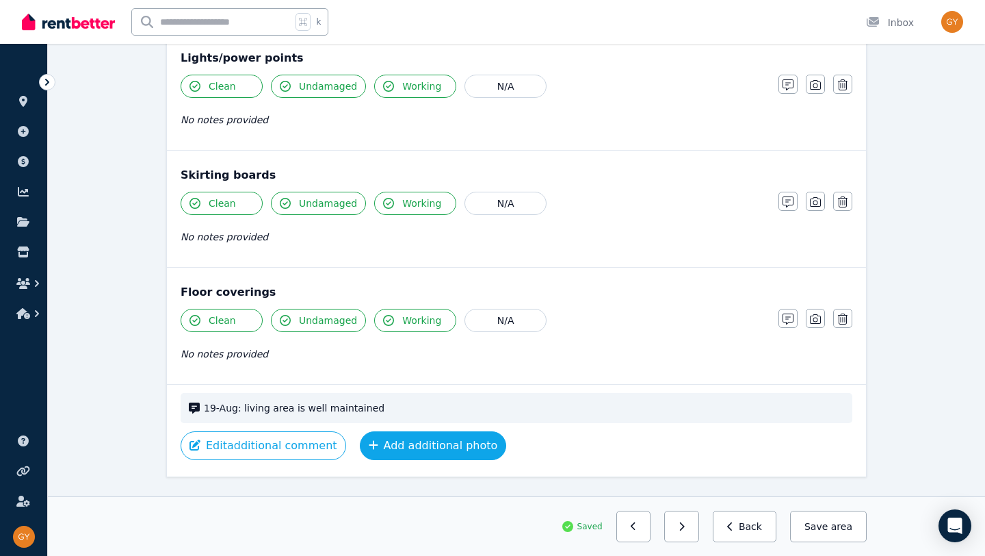
click at [416, 447] on button "Add additional photo" at bounding box center [433, 445] width 147 height 29
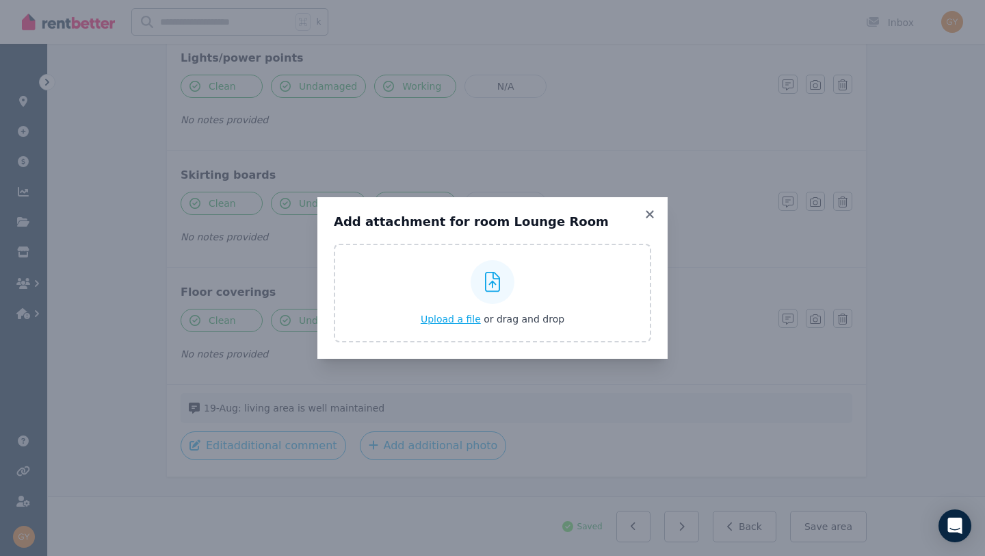
click at [443, 320] on span "Upload a file" at bounding box center [451, 318] width 60 height 11
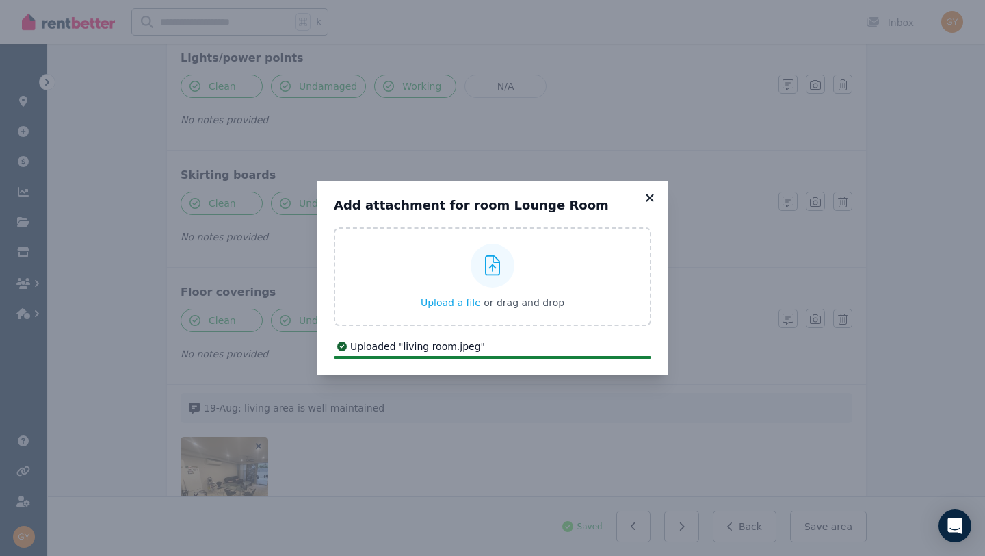
click at [649, 193] on icon at bounding box center [650, 198] width 14 height 12
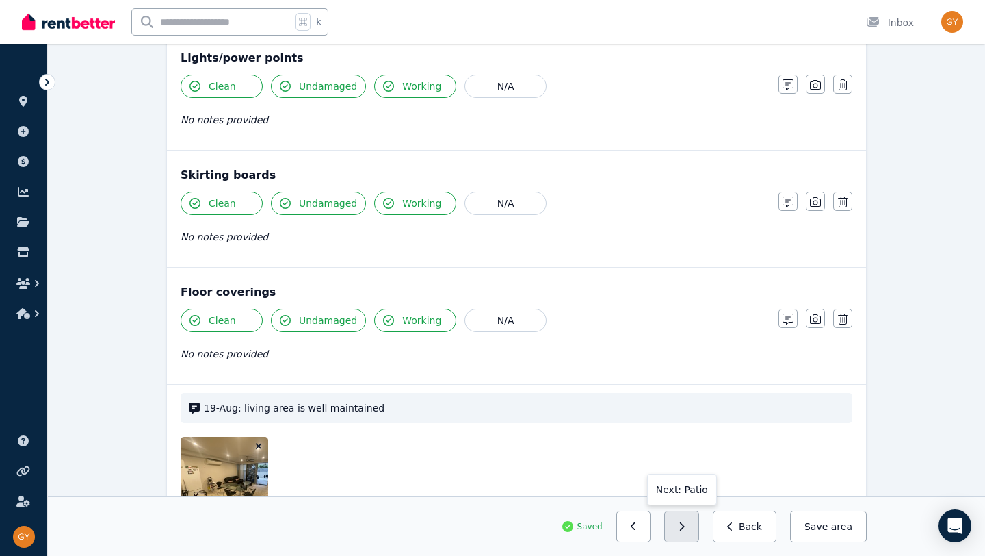
click at [682, 523] on button "button" at bounding box center [681, 525] width 35 height 31
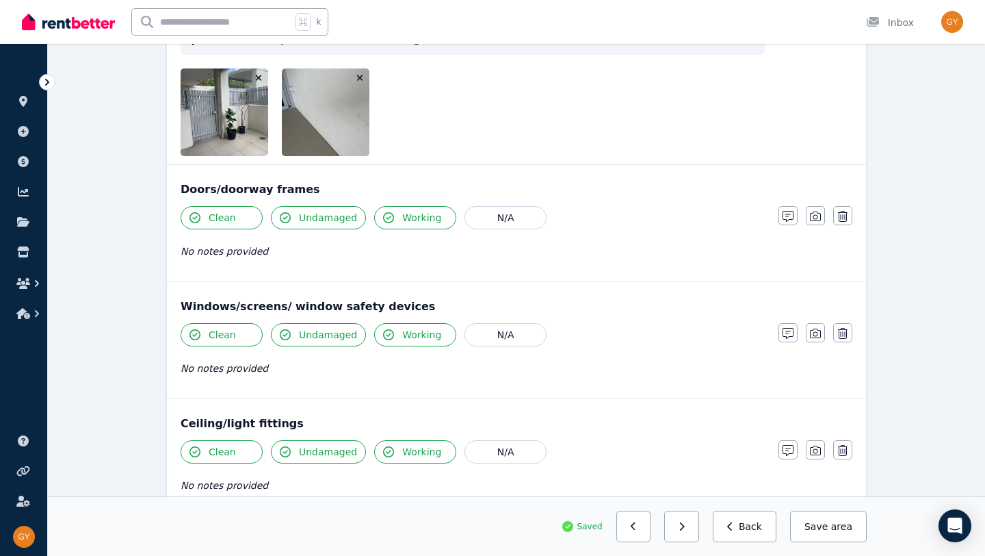
scroll to position [395, 0]
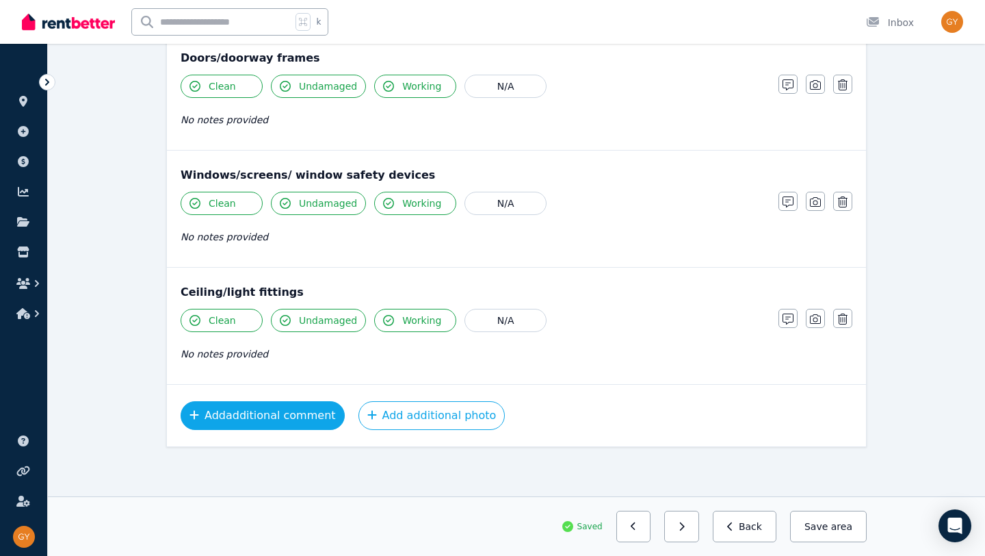
click at [263, 415] on button "Add additional comment" at bounding box center [263, 415] width 164 height 29
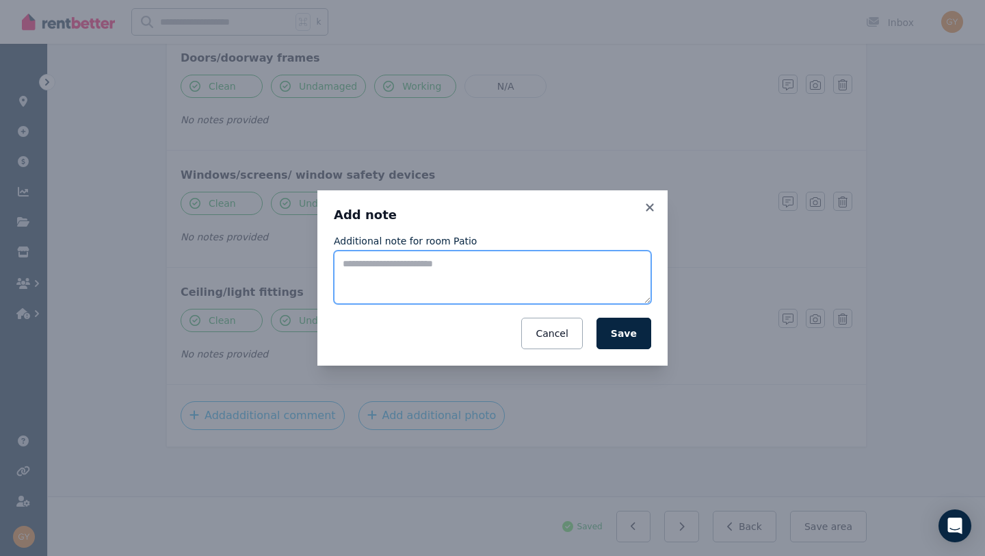
click at [353, 265] on textarea "Additional note for room Patio" at bounding box center [492, 276] width 317 height 53
type textarea "**********"
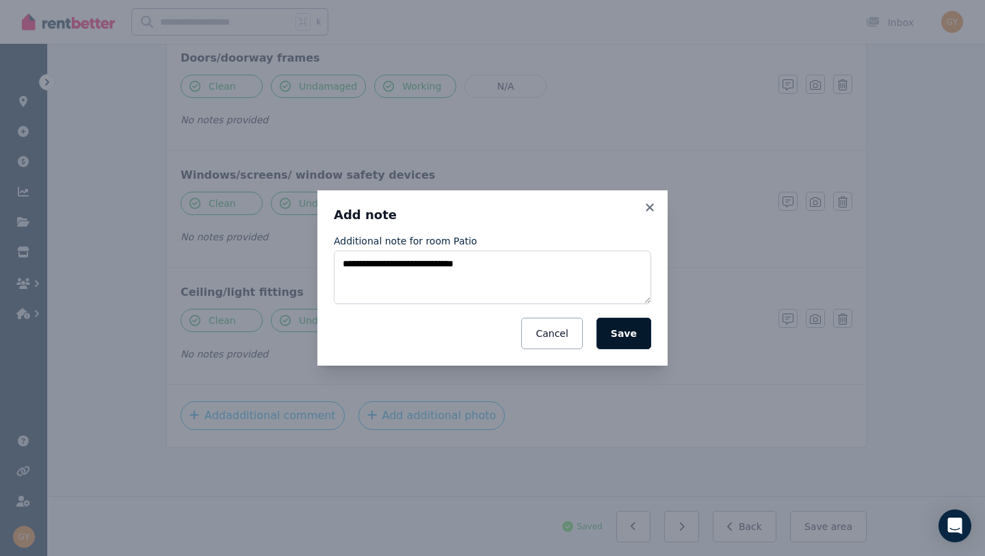
click at [623, 333] on button "Save" at bounding box center [624, 332] width 55 height 31
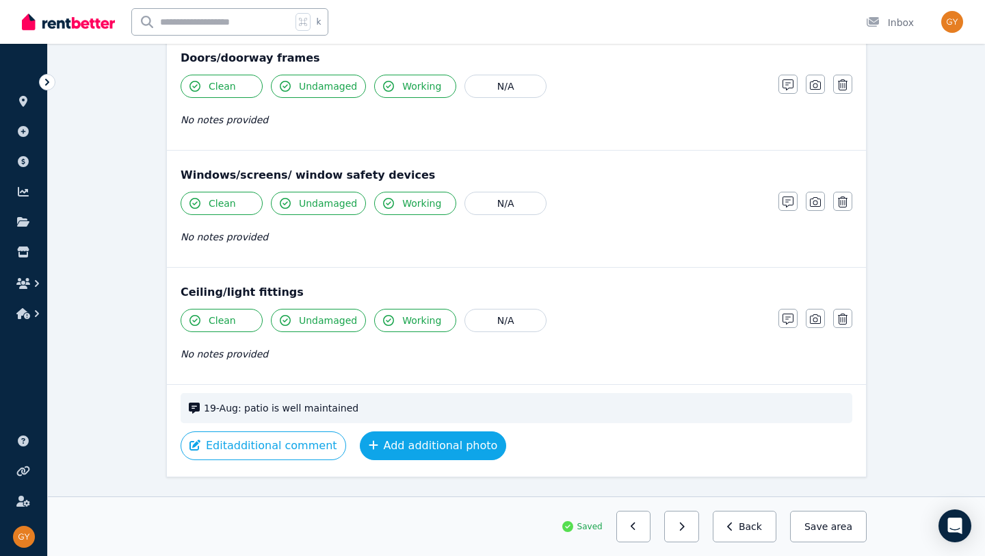
click at [419, 445] on button "Add additional photo" at bounding box center [433, 445] width 147 height 29
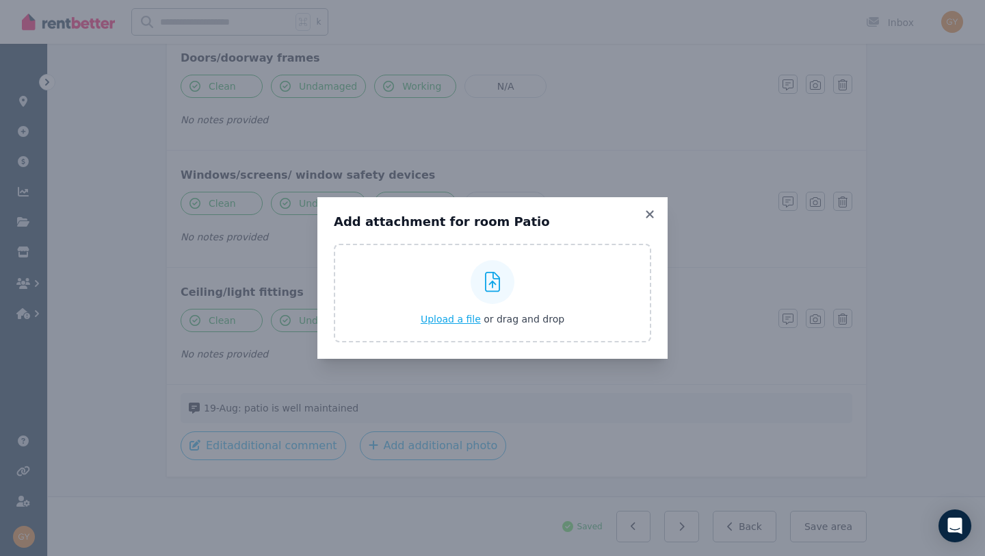
click at [441, 319] on span "Upload a file" at bounding box center [451, 318] width 60 height 11
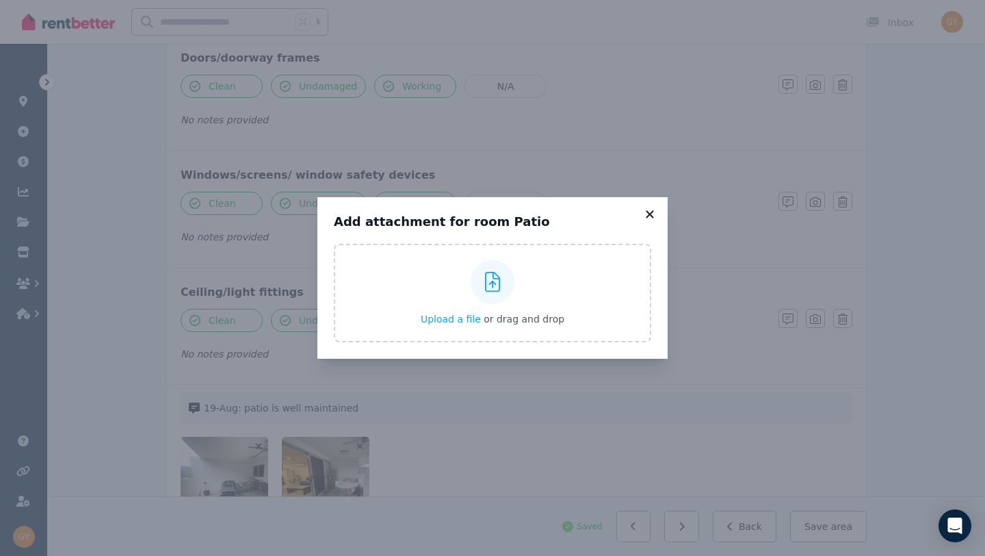
click at [649, 217] on icon at bounding box center [650, 214] width 14 height 12
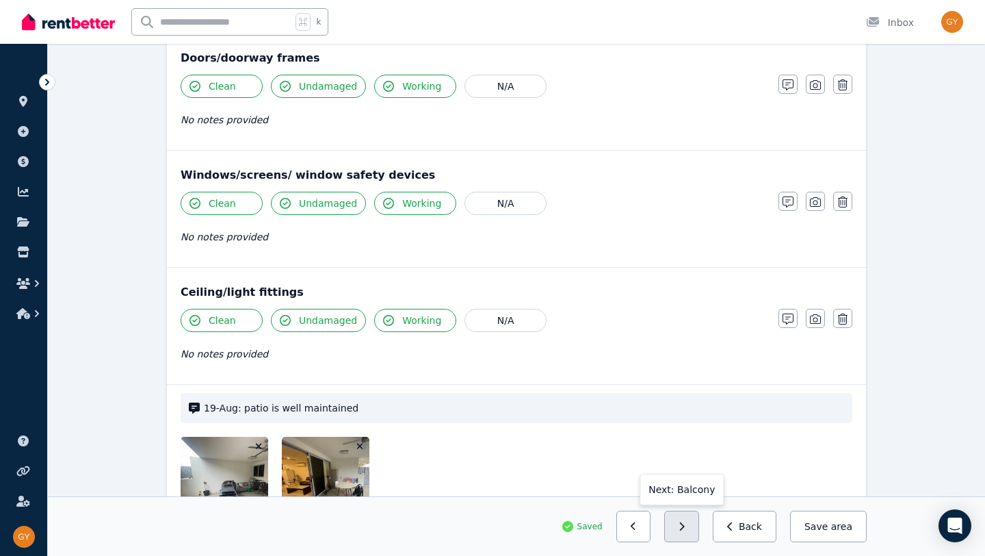
click at [683, 523] on button "button" at bounding box center [681, 525] width 35 height 31
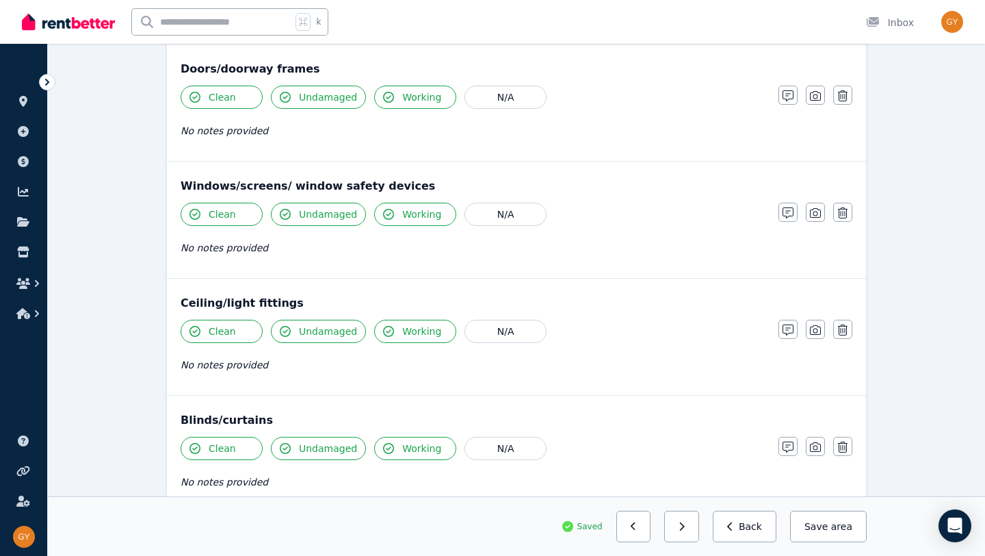
scroll to position [499, 0]
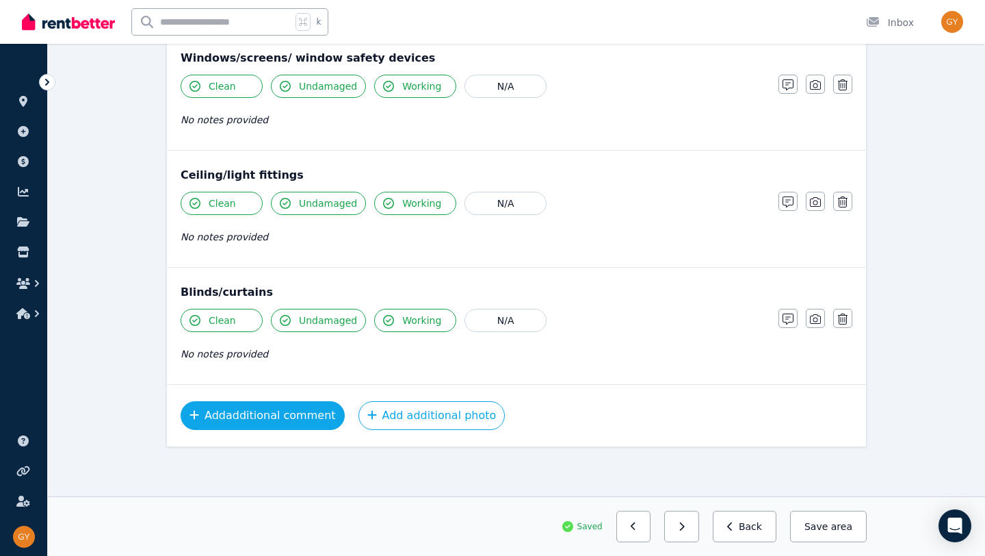
click at [288, 410] on button "Add additional comment" at bounding box center [263, 415] width 164 height 29
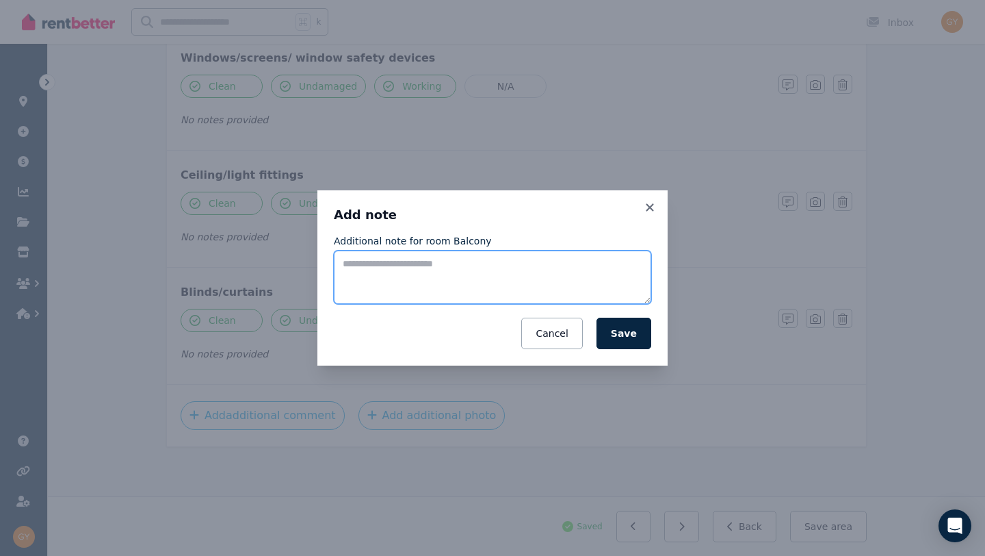
click at [360, 267] on textarea "Additional note for room Balcony" at bounding box center [492, 276] width 317 height 53
type textarea "**********"
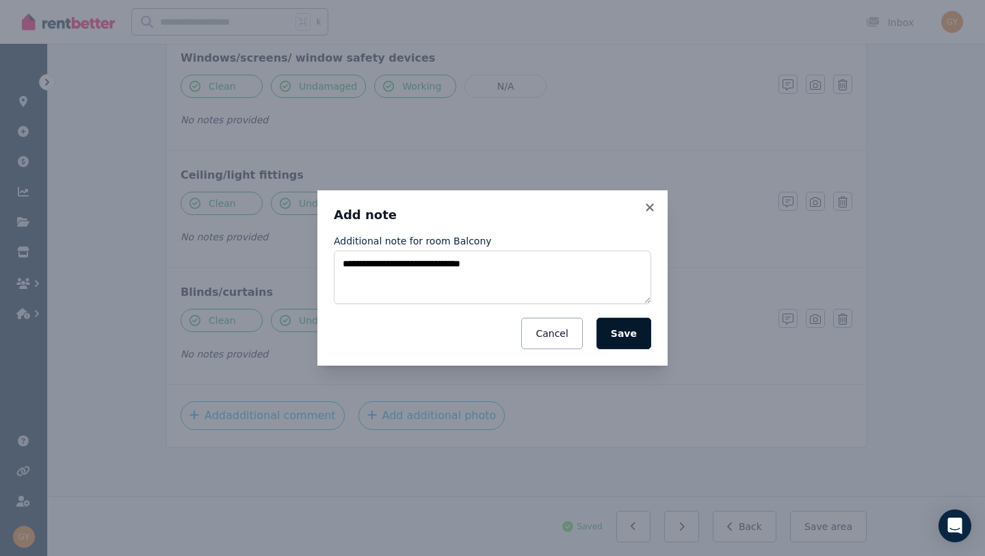
click at [636, 338] on button "Save" at bounding box center [624, 332] width 55 height 31
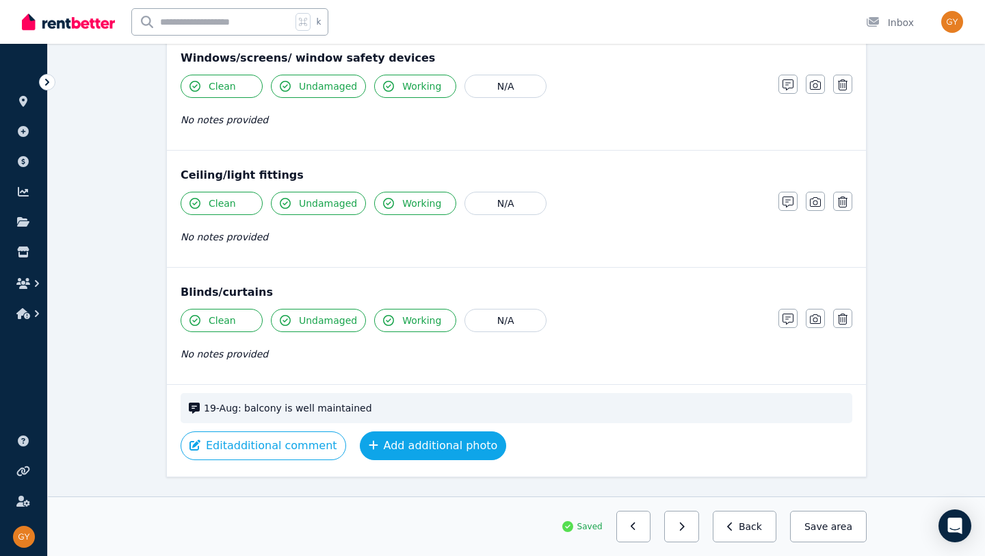
click at [426, 445] on button "Add additional photo" at bounding box center [433, 445] width 147 height 29
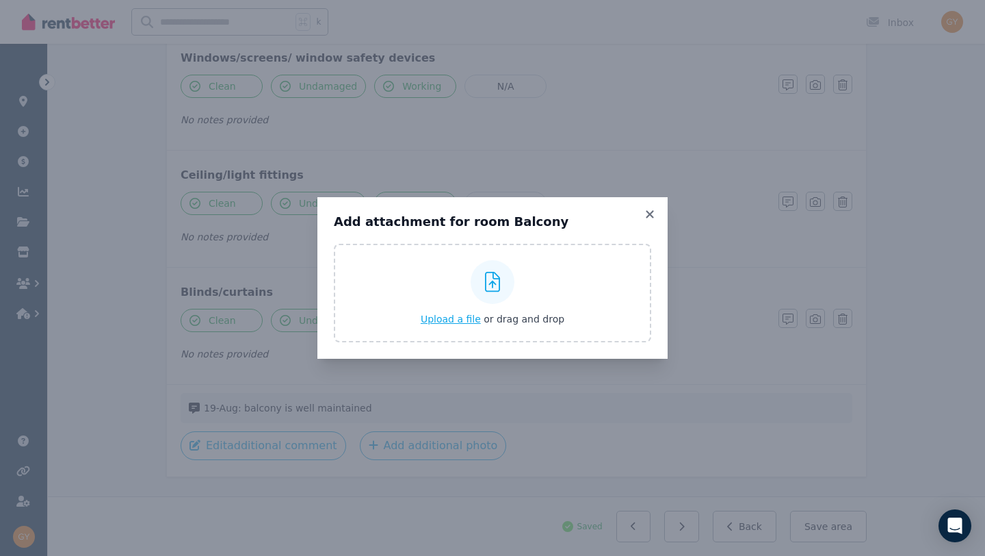
click at [452, 310] on div "Upload a file or drag and drop" at bounding box center [493, 293] width 144 height 82
click at [0, 0] on input "Upload a file or drag and drop" at bounding box center [0, 0] width 0 height 0
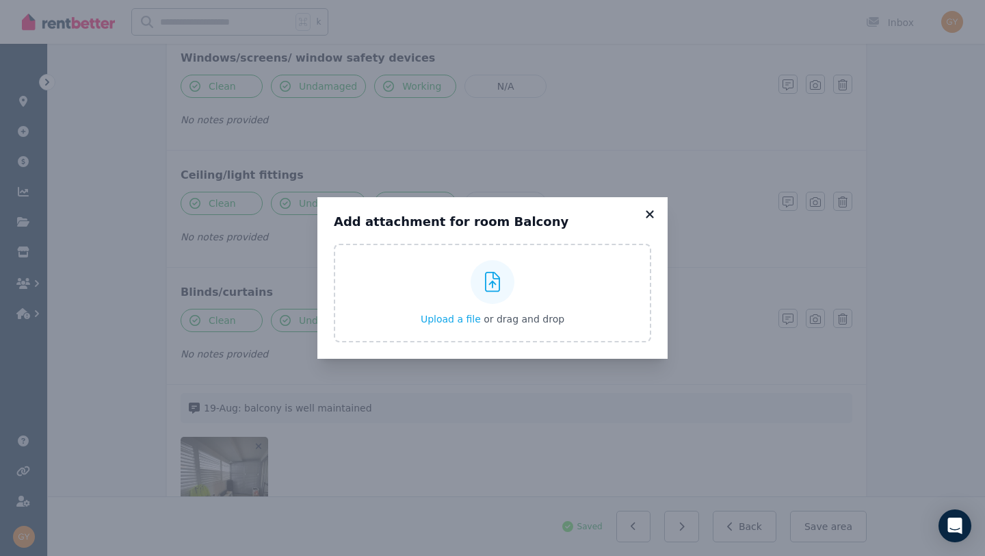
click at [651, 212] on icon at bounding box center [650, 214] width 8 height 8
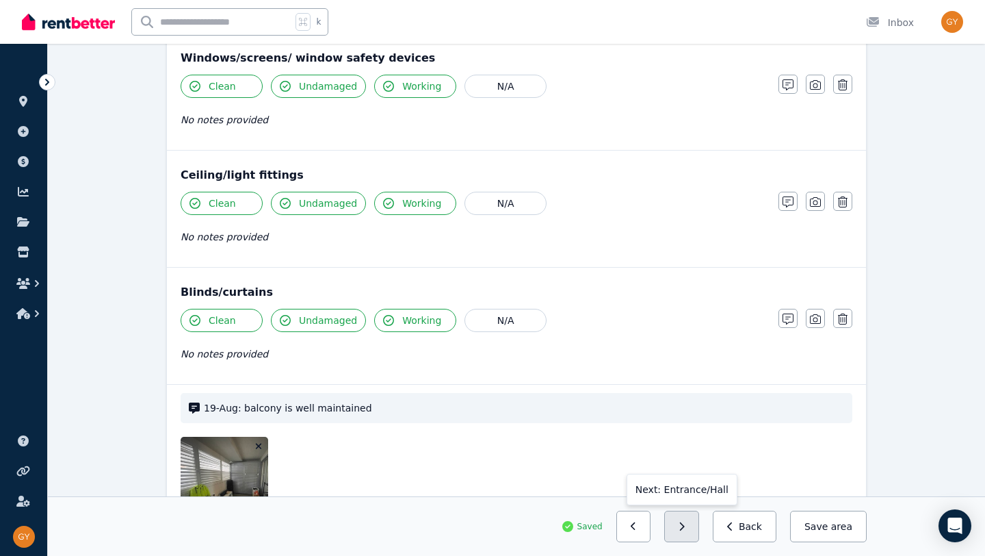
click at [695, 532] on button "button" at bounding box center [681, 525] width 35 height 31
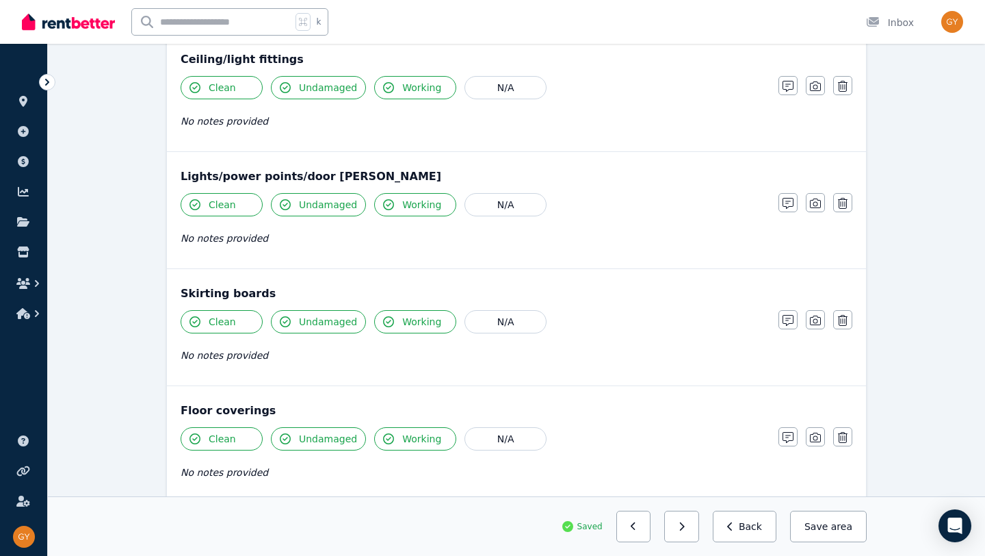
scroll to position [528, 0]
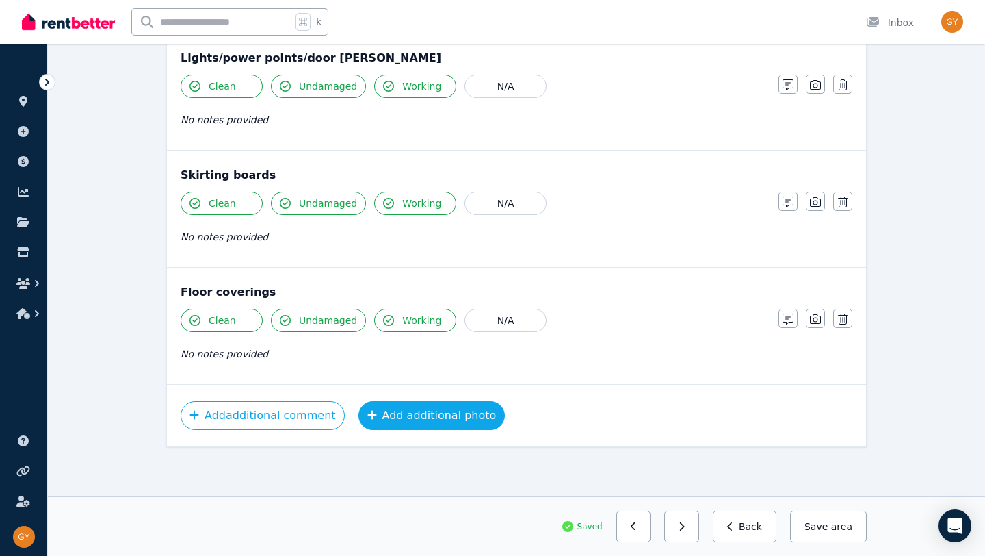
click at [391, 411] on button "Add additional photo" at bounding box center [431, 415] width 147 height 29
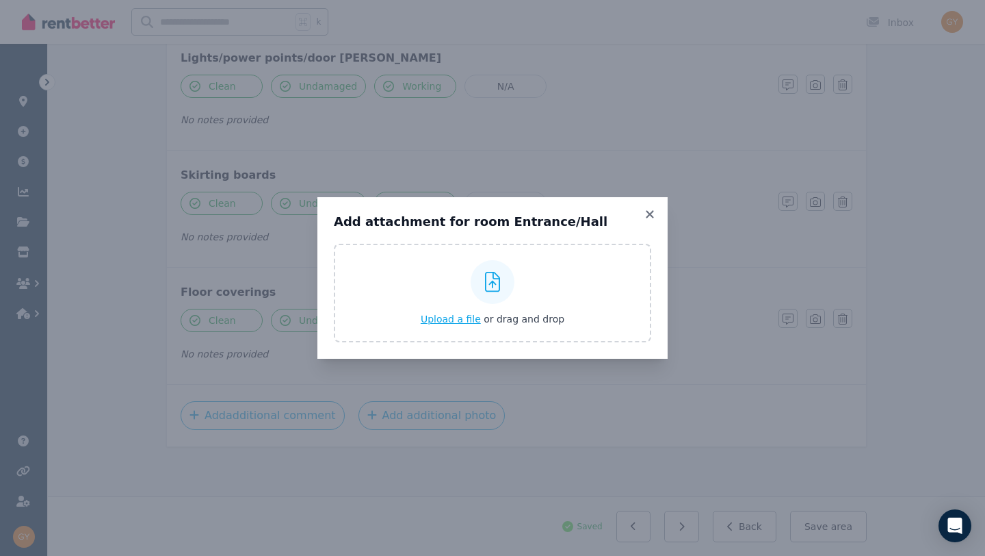
click at [432, 325] on button "Upload a file or drag and drop" at bounding box center [493, 319] width 144 height 14
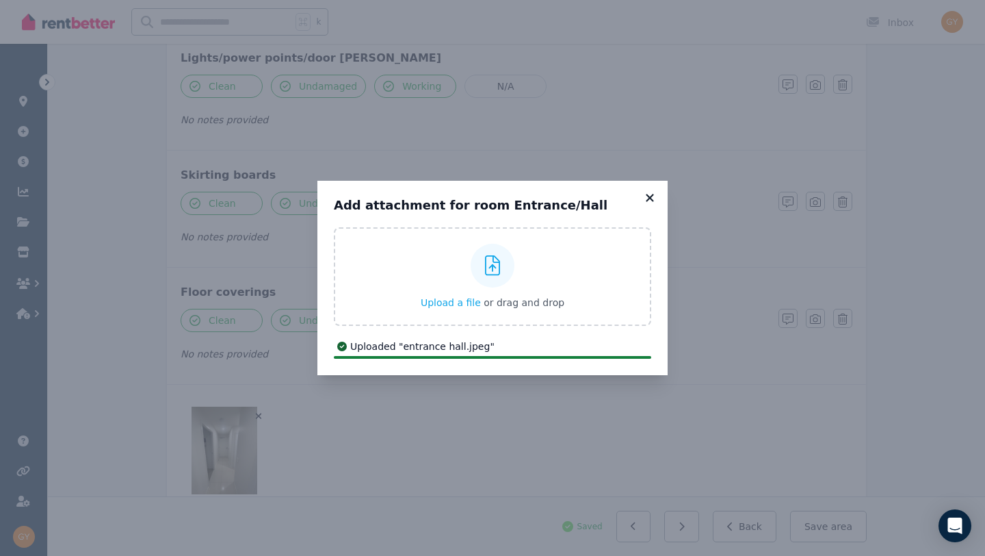
click at [652, 192] on icon at bounding box center [650, 198] width 14 height 12
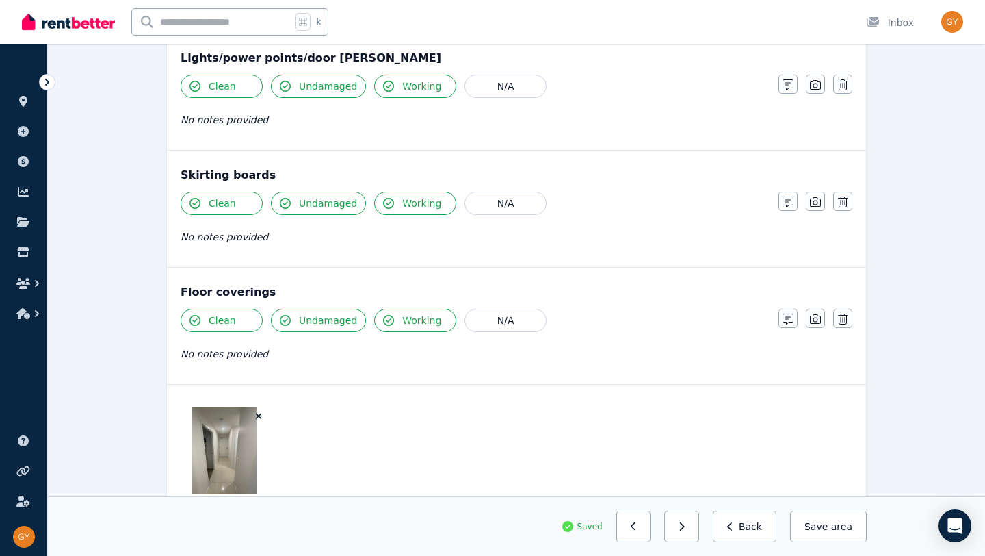
scroll to position [629, 0]
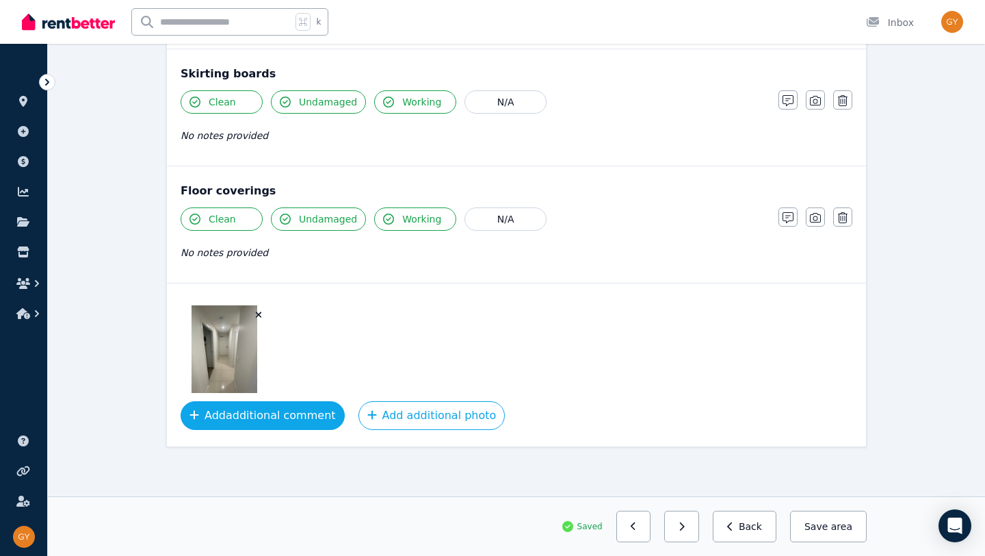
click at [274, 411] on button "Add additional comment" at bounding box center [263, 415] width 164 height 29
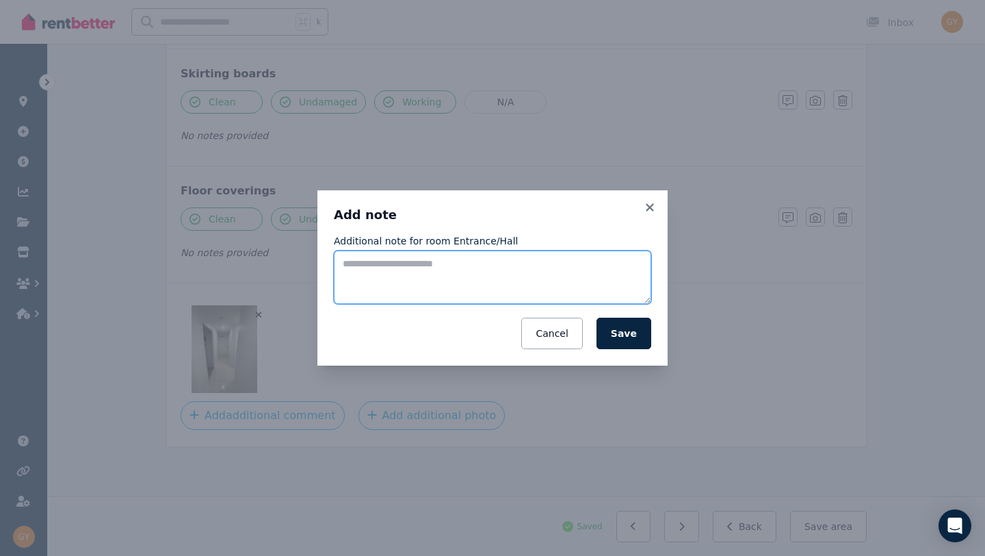
click at [344, 270] on textarea "Additional note for room Entrance/Hall" at bounding box center [492, 276] width 317 height 53
type textarea "**********"
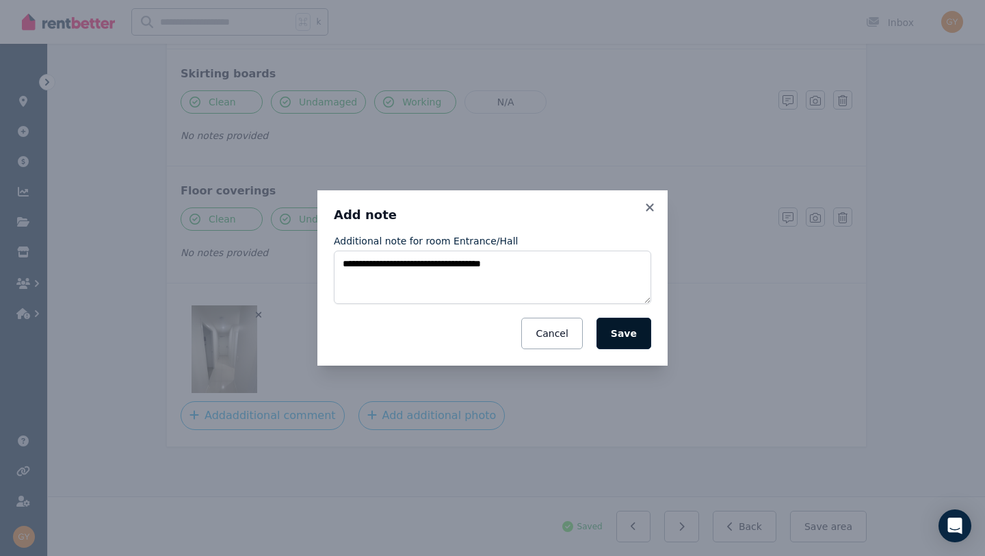
click at [614, 330] on button "Save" at bounding box center [624, 332] width 55 height 31
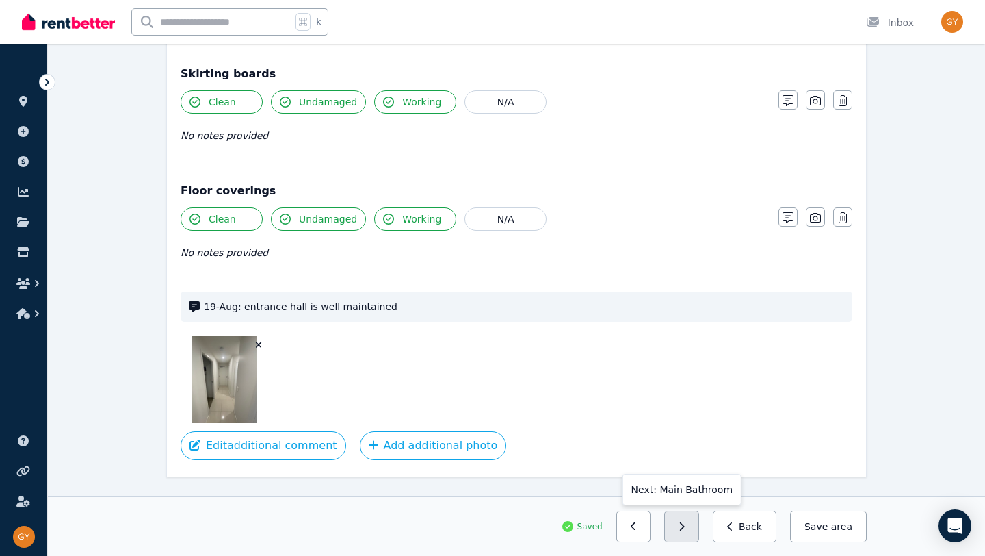
click at [683, 520] on button "button" at bounding box center [681, 525] width 35 height 31
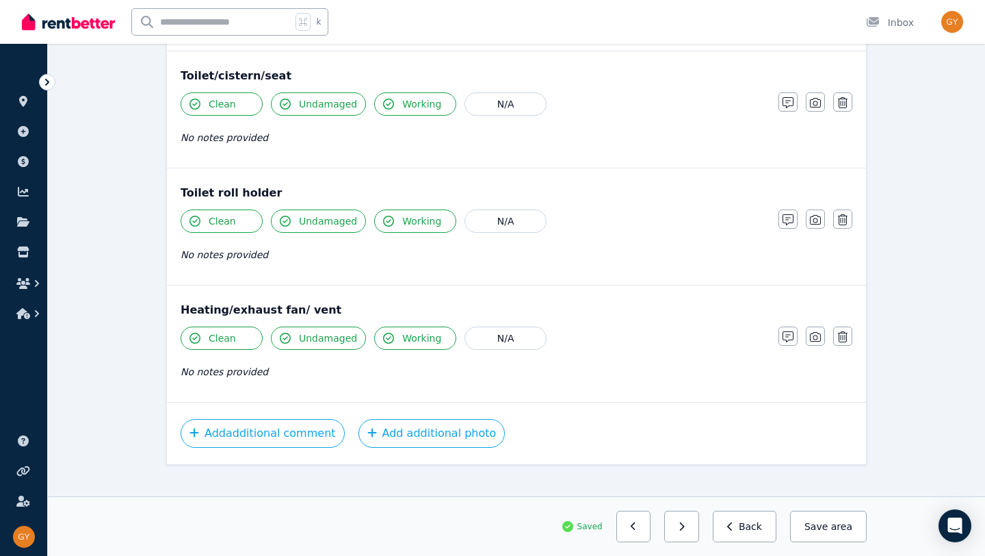
scroll to position [1331, 0]
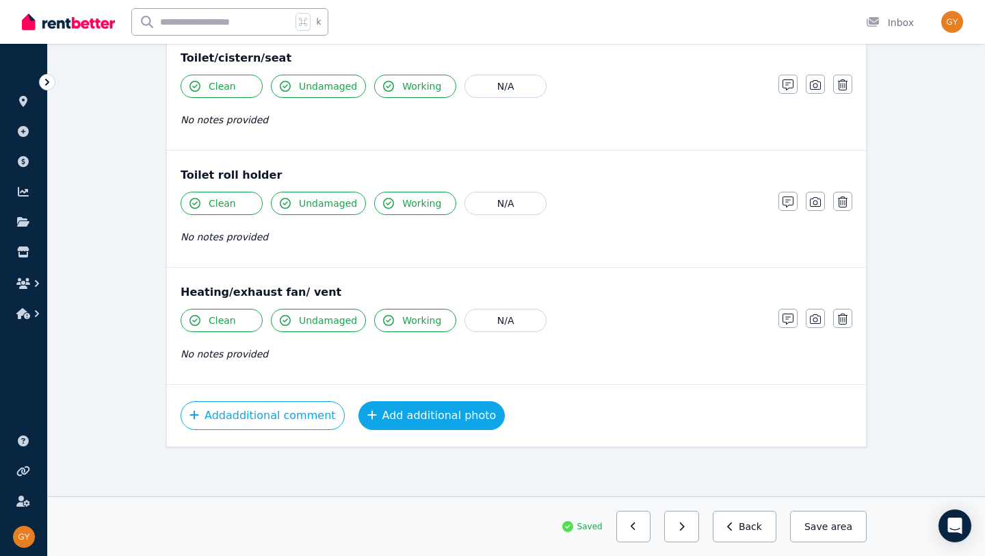
click at [408, 418] on button "Add additional photo" at bounding box center [431, 415] width 147 height 29
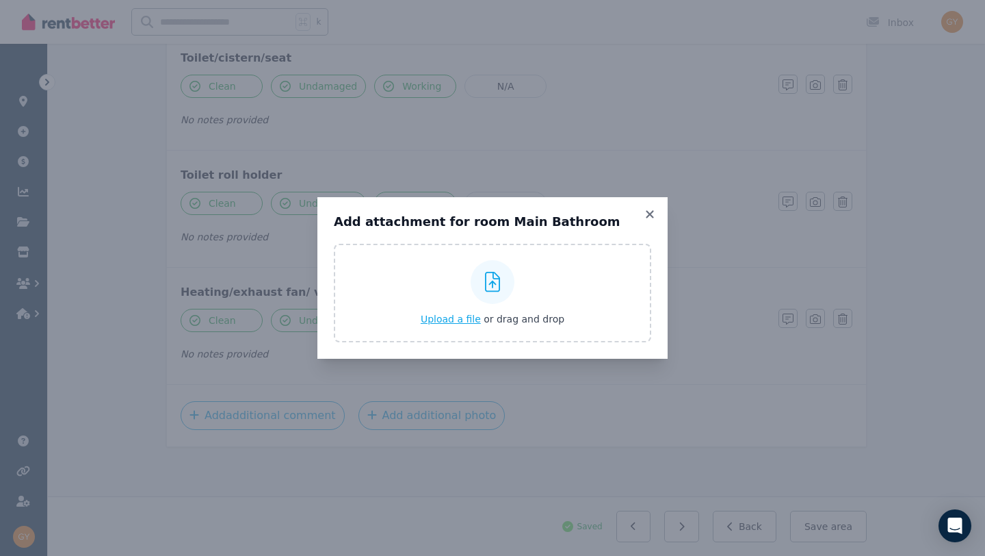
click at [443, 324] on span "Upload a file" at bounding box center [451, 318] width 60 height 11
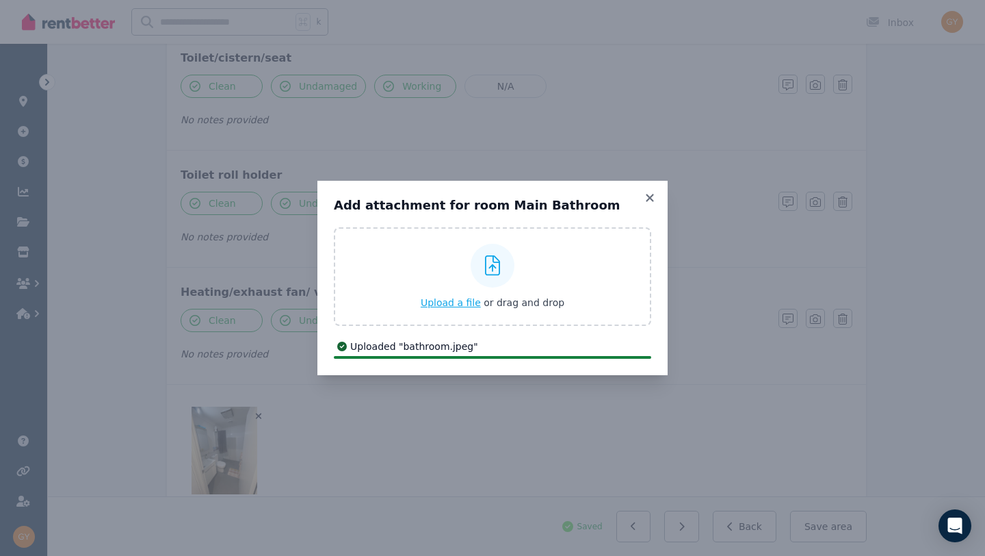
click at [439, 298] on span "Upload a file" at bounding box center [451, 302] width 60 height 11
click at [651, 195] on icon at bounding box center [650, 198] width 8 height 8
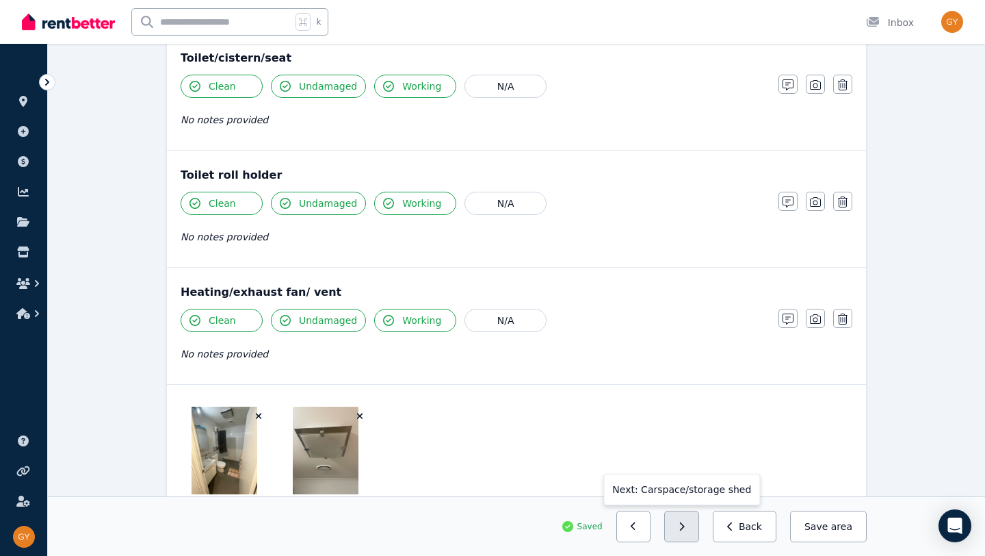
click at [685, 523] on icon "button" at bounding box center [682, 526] width 6 height 10
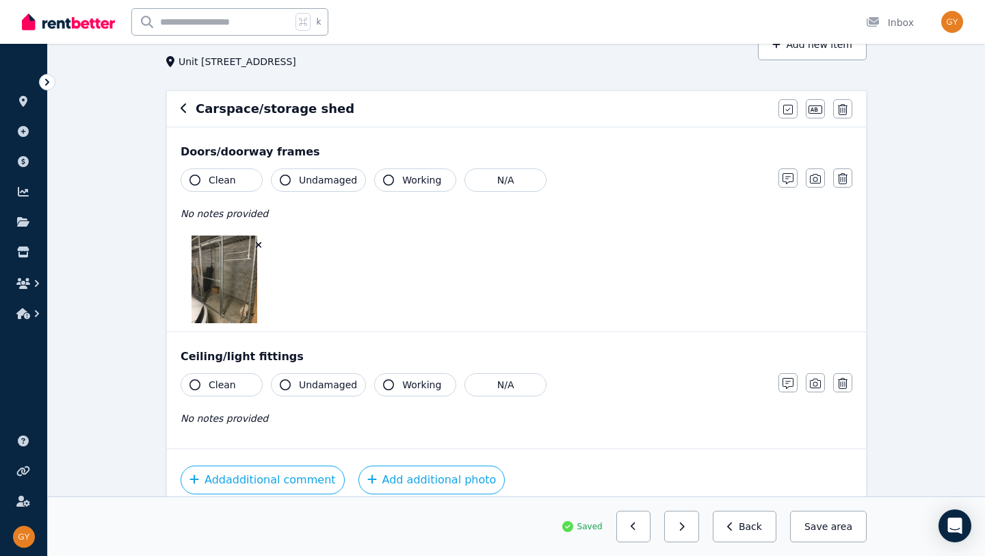
scroll to position [148, 0]
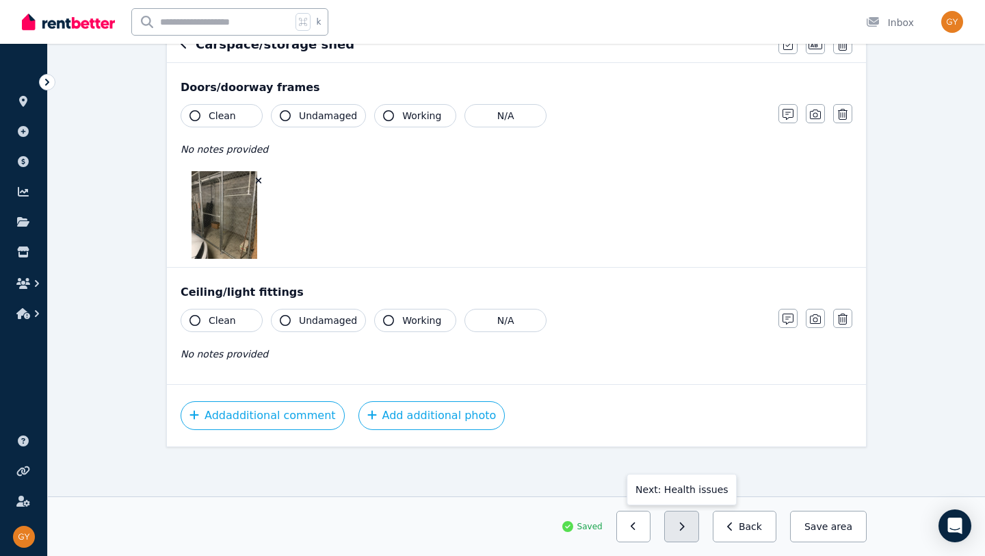
click at [685, 522] on icon "button" at bounding box center [682, 526] width 6 height 10
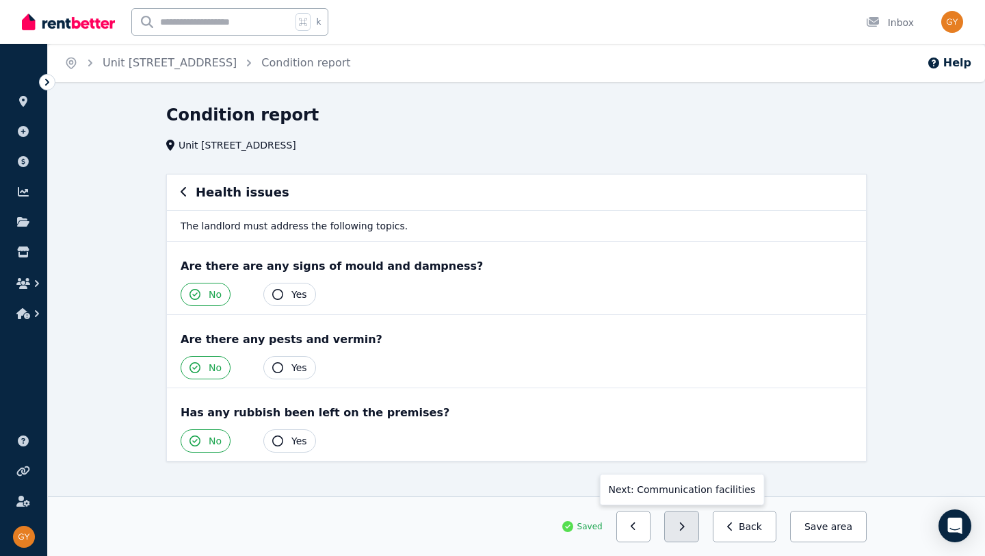
click at [685, 526] on icon "button" at bounding box center [682, 526] width 5 height 8
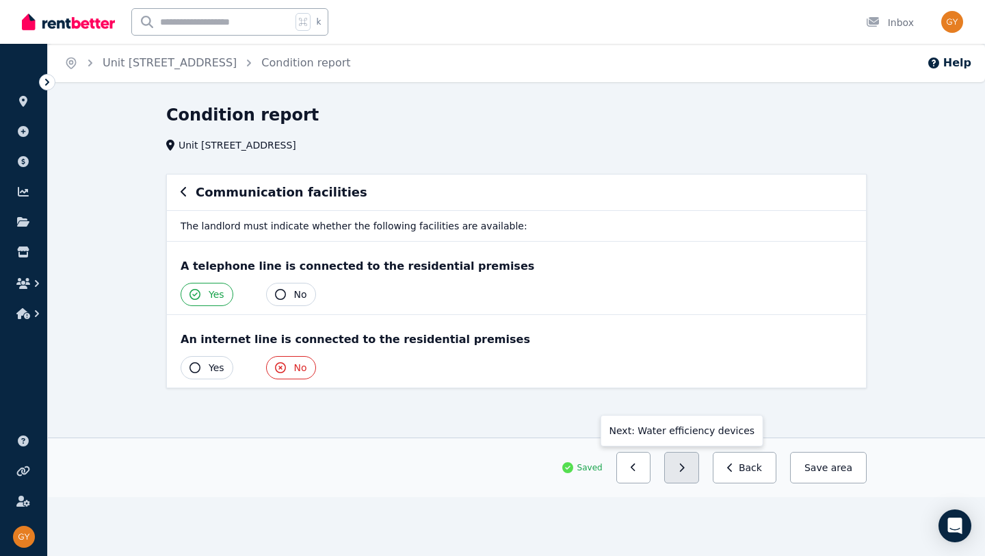
click at [681, 463] on button "button" at bounding box center [681, 467] width 35 height 31
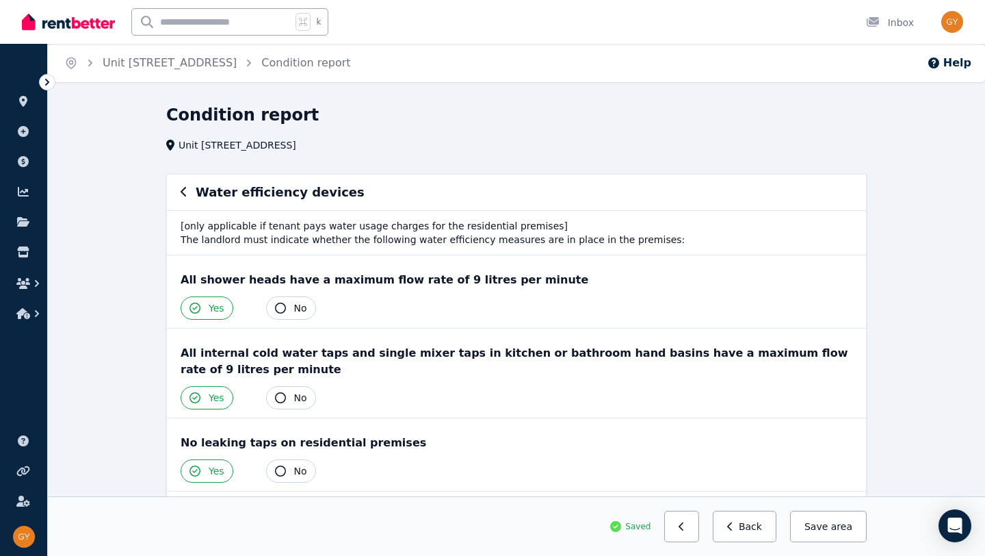
click at [681, 463] on div "Yes No" at bounding box center [517, 470] width 672 height 23
click at [811, 527] on button "Save area" at bounding box center [828, 525] width 77 height 31
click at [692, 525] on button "button" at bounding box center [681, 525] width 35 height 31
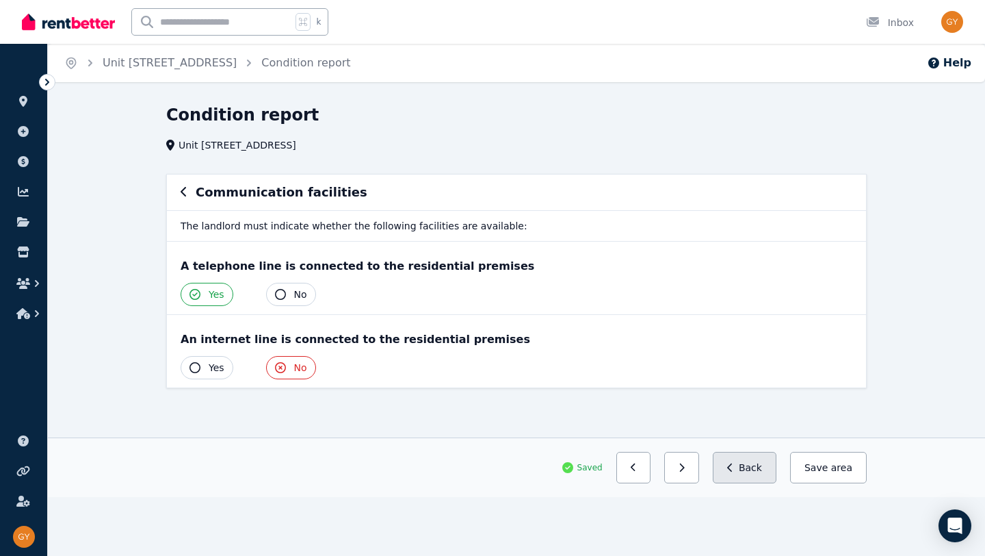
click at [728, 475] on button "Back" at bounding box center [745, 467] width 64 height 31
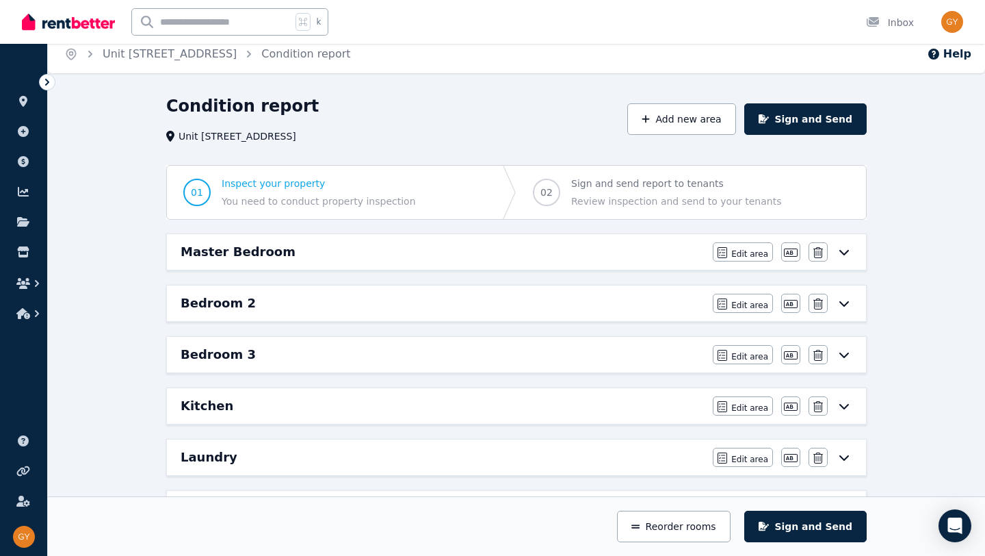
scroll to position [10, 0]
click at [605, 186] on span "Sign and send report to tenants" at bounding box center [676, 182] width 210 height 14
click at [604, 181] on span "Sign and send report to tenants" at bounding box center [676, 182] width 210 height 14
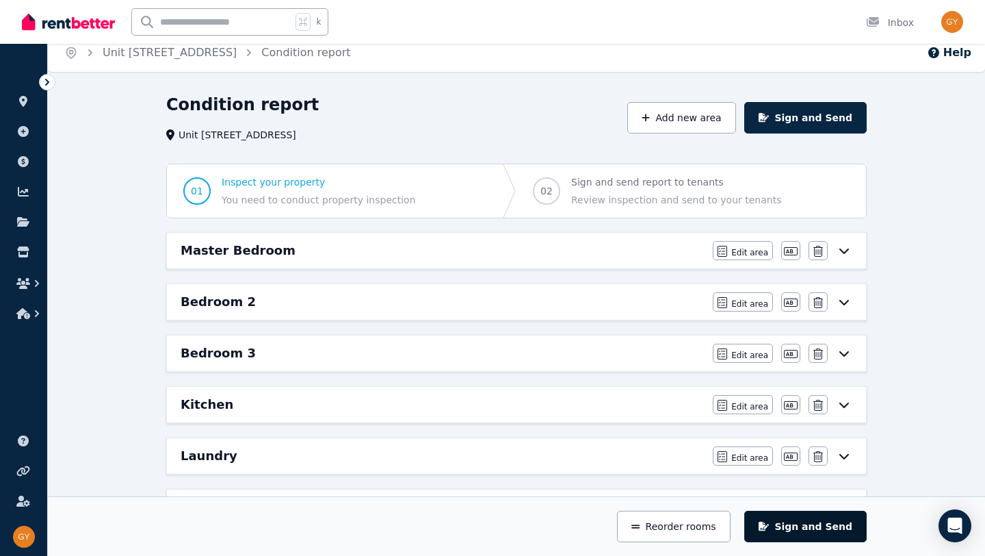
click at [813, 527] on button "Sign and Send" at bounding box center [805, 525] width 122 height 31
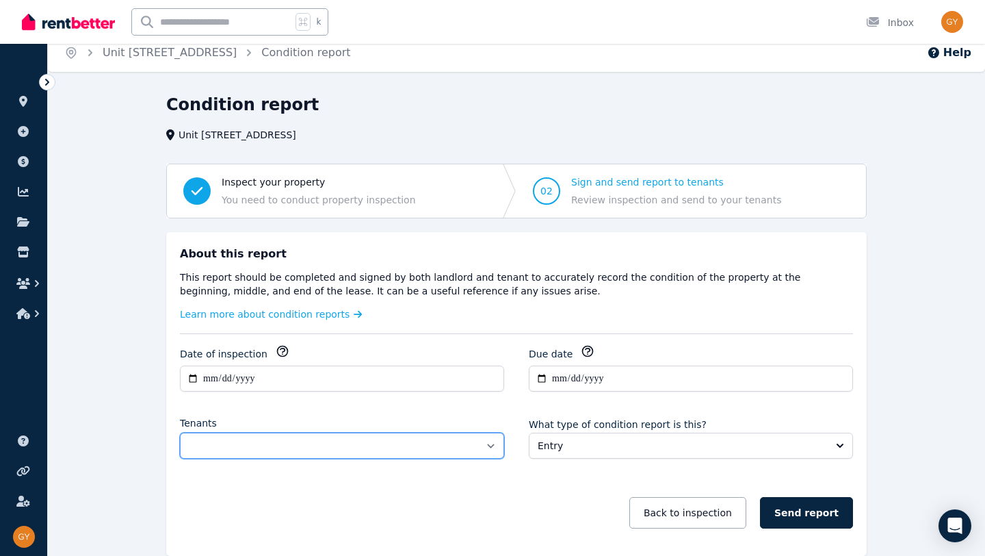
click at [326, 441] on select "**********" at bounding box center [342, 445] width 324 height 26
select select "**********"
click at [180, 432] on select "**********" at bounding box center [342, 445] width 324 height 26
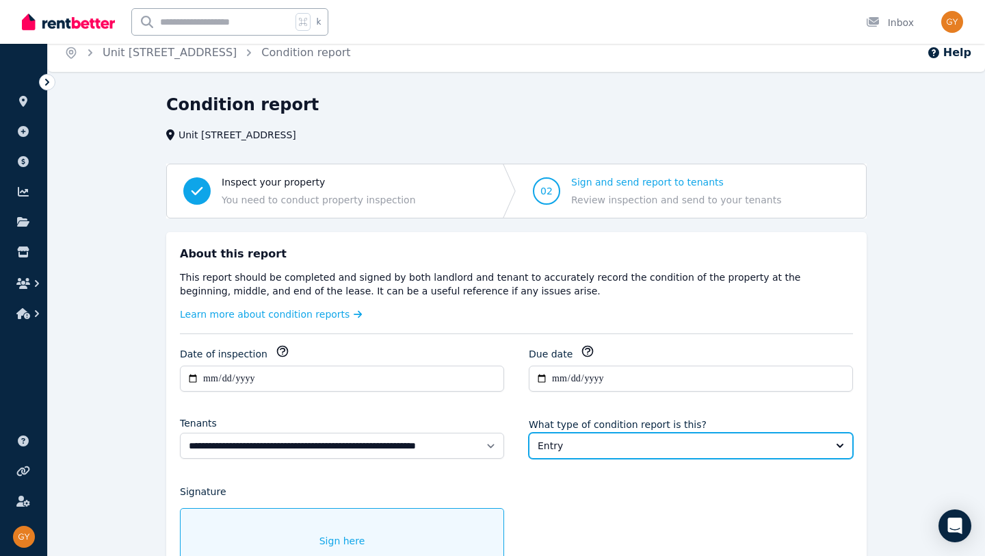
click at [580, 445] on span "Entry" at bounding box center [681, 446] width 287 height 14
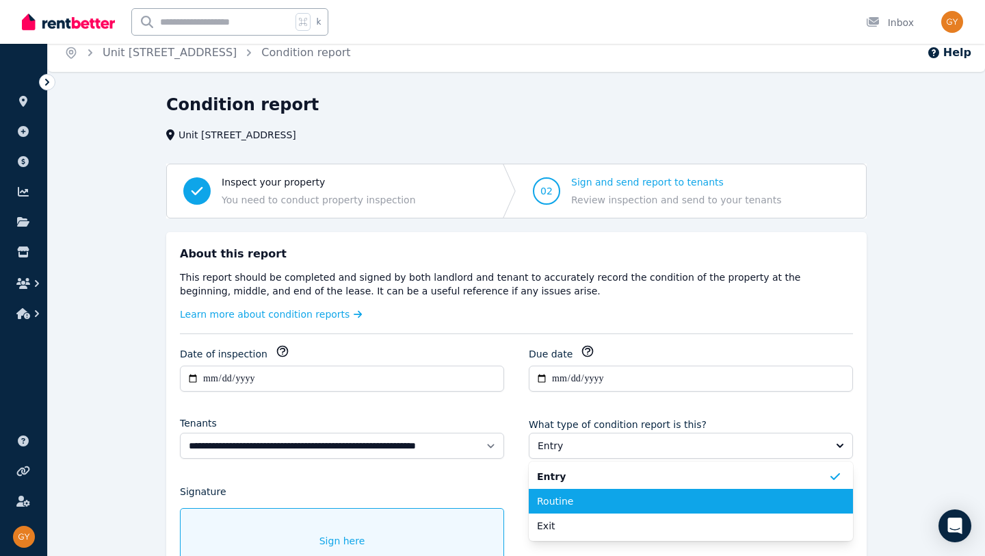
click at [579, 496] on span "Routine" at bounding box center [682, 501] width 291 height 14
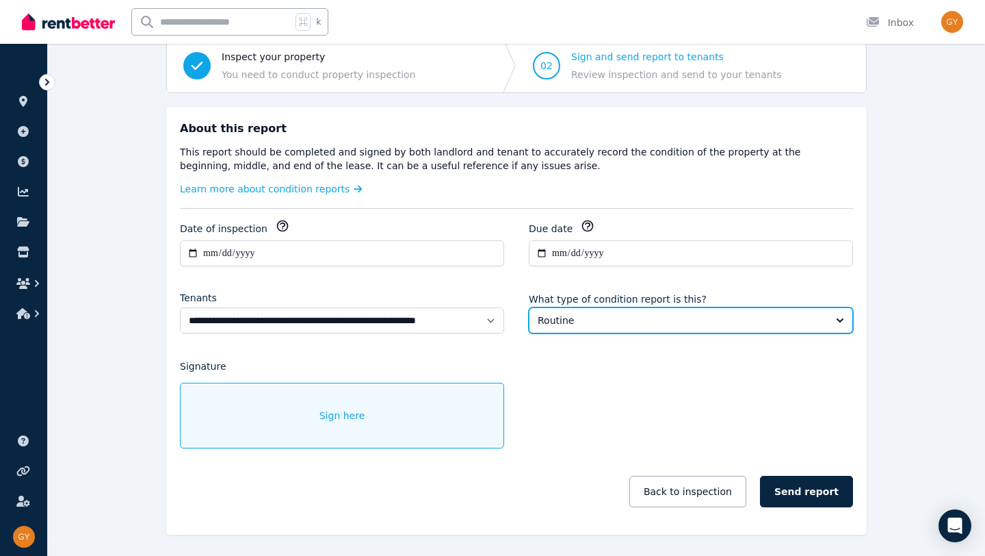
scroll to position [139, 0]
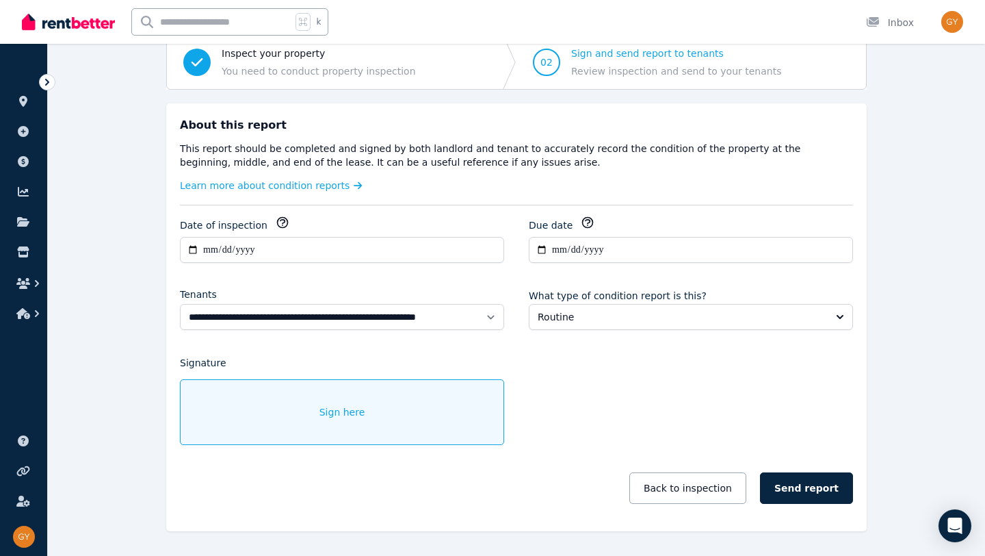
click at [349, 408] on span "Sign here" at bounding box center [343, 412] width 46 height 14
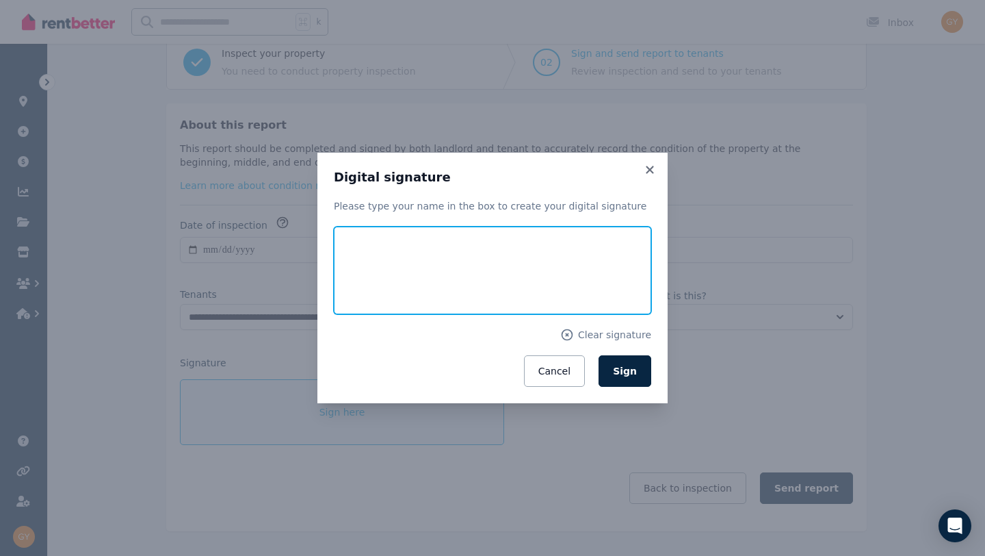
click at [393, 272] on input "text" at bounding box center [492, 270] width 317 height 88
type input "**********"
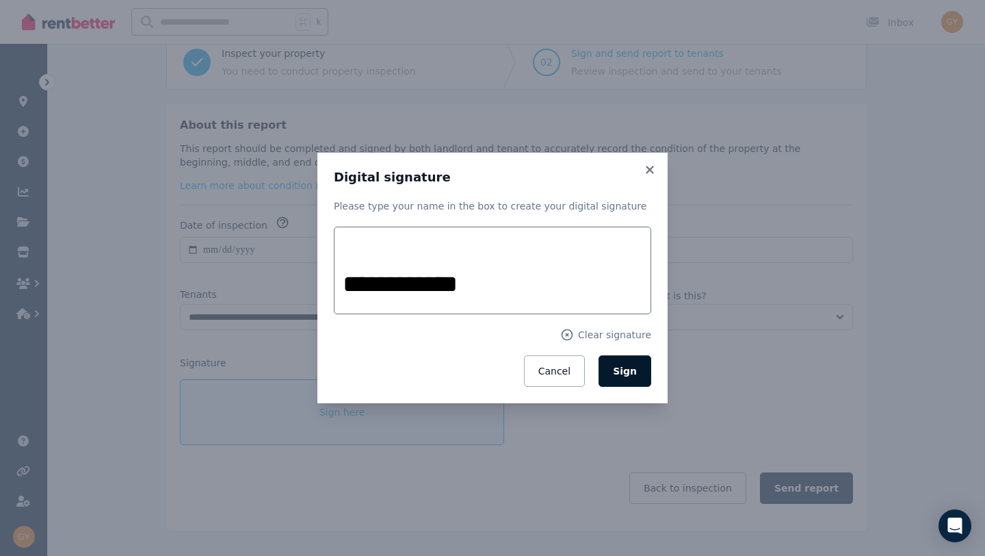
click at [636, 380] on button "Sign" at bounding box center [625, 370] width 53 height 31
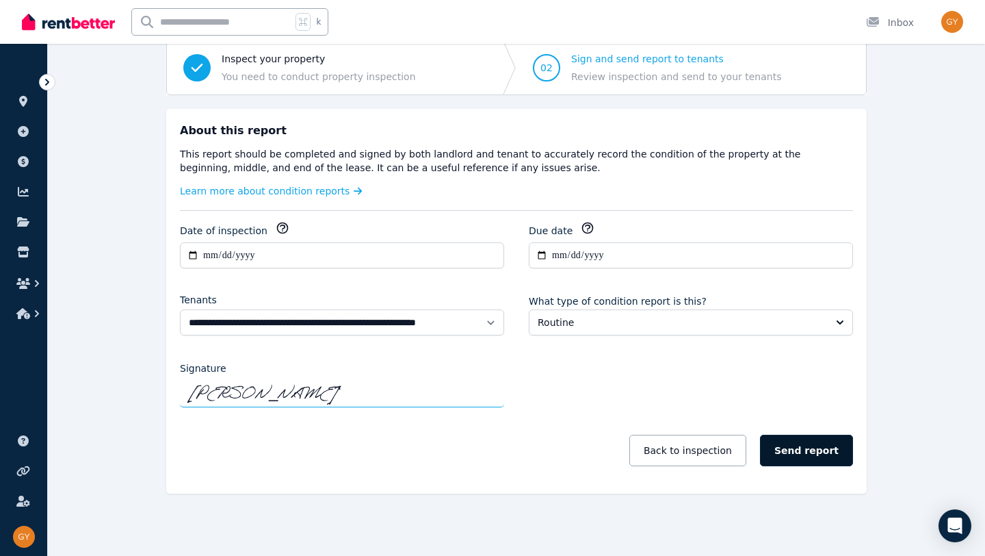
click at [795, 446] on button "Send report" at bounding box center [806, 449] width 93 height 31
